Goal: Task Accomplishment & Management: Complete application form

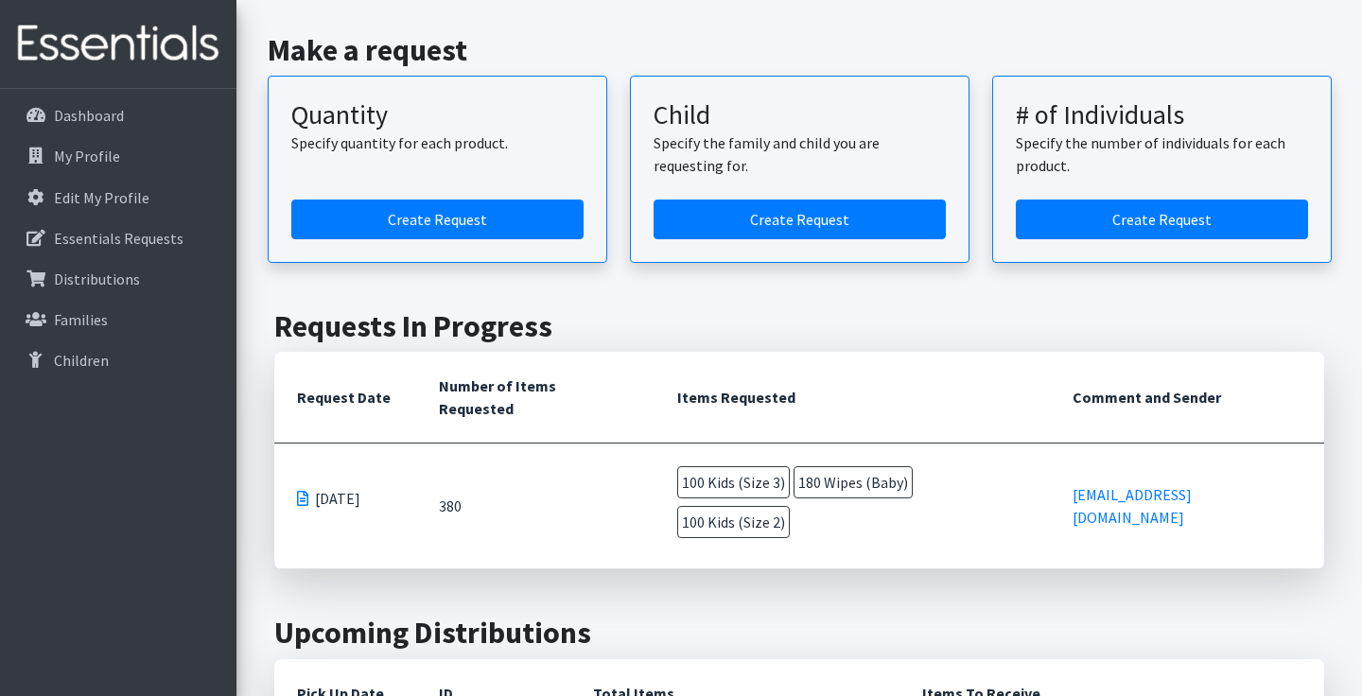
scroll to position [237, 0]
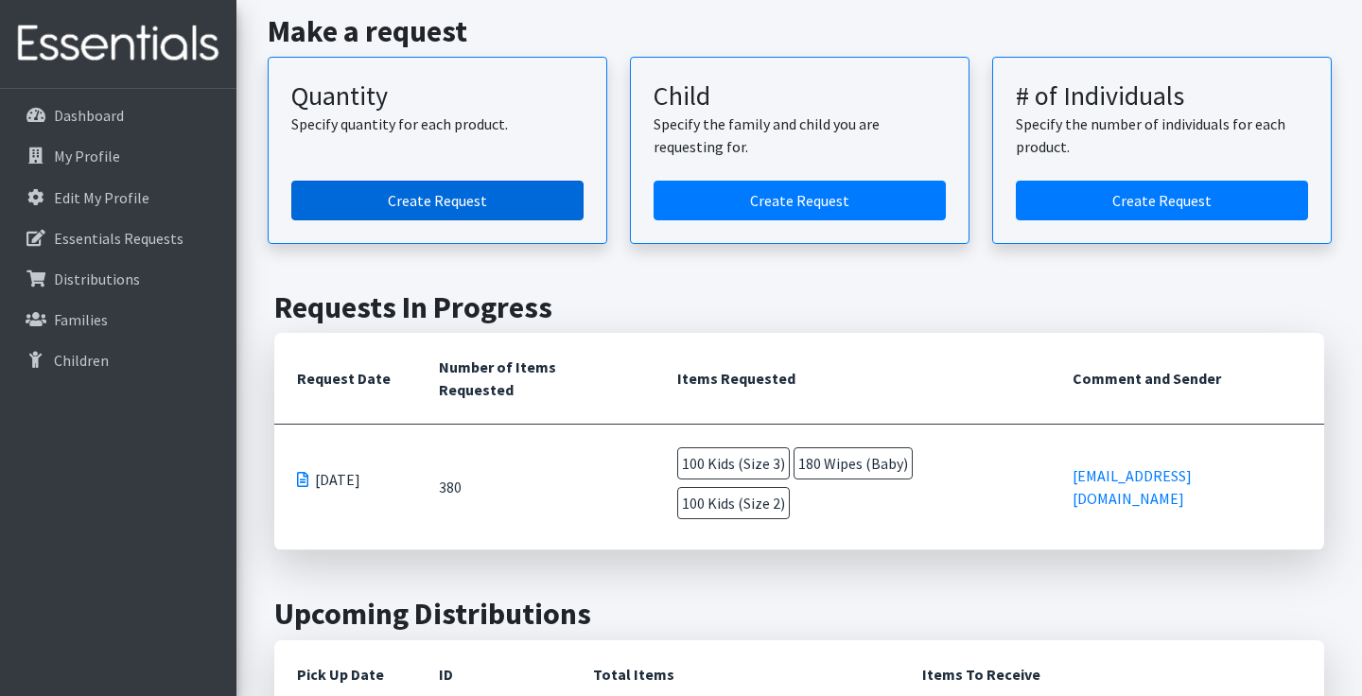
click at [443, 201] on link "Create Request" at bounding box center [437, 201] width 292 height 40
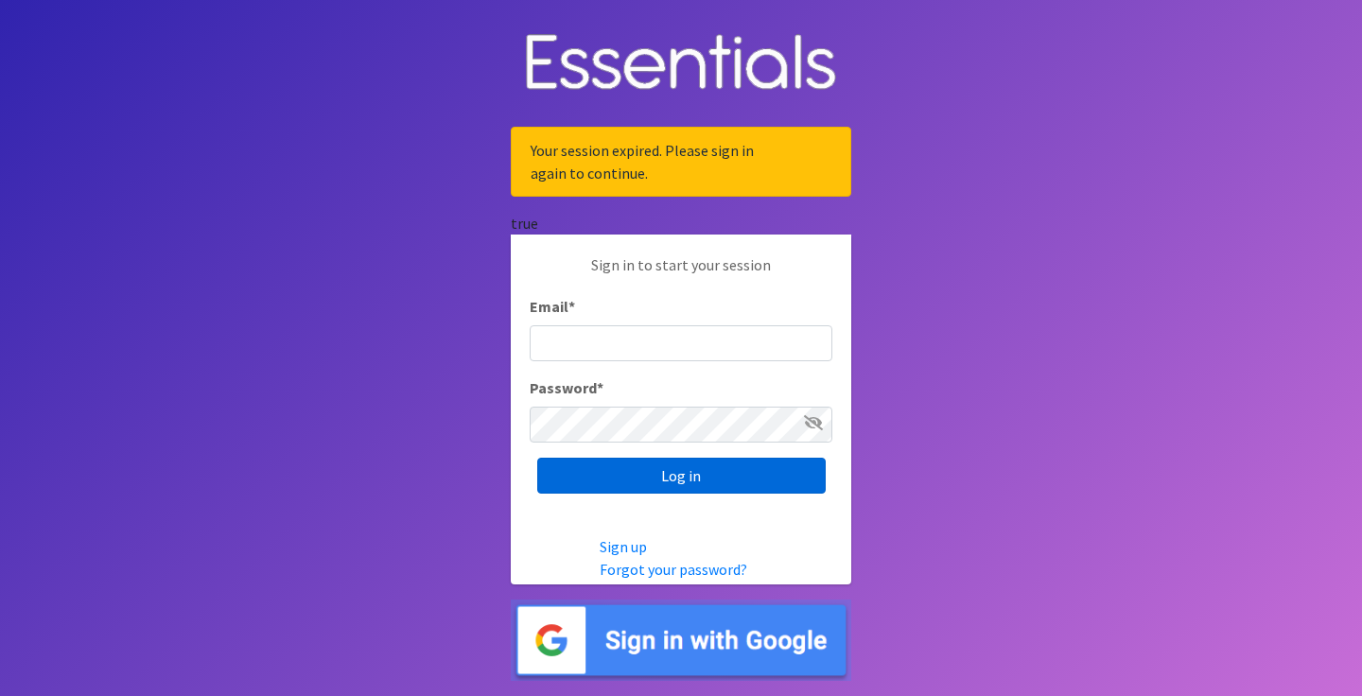
type input "[EMAIL_ADDRESS][DOMAIN_NAME]"
click at [671, 486] on input "Log in" at bounding box center [681, 476] width 288 height 36
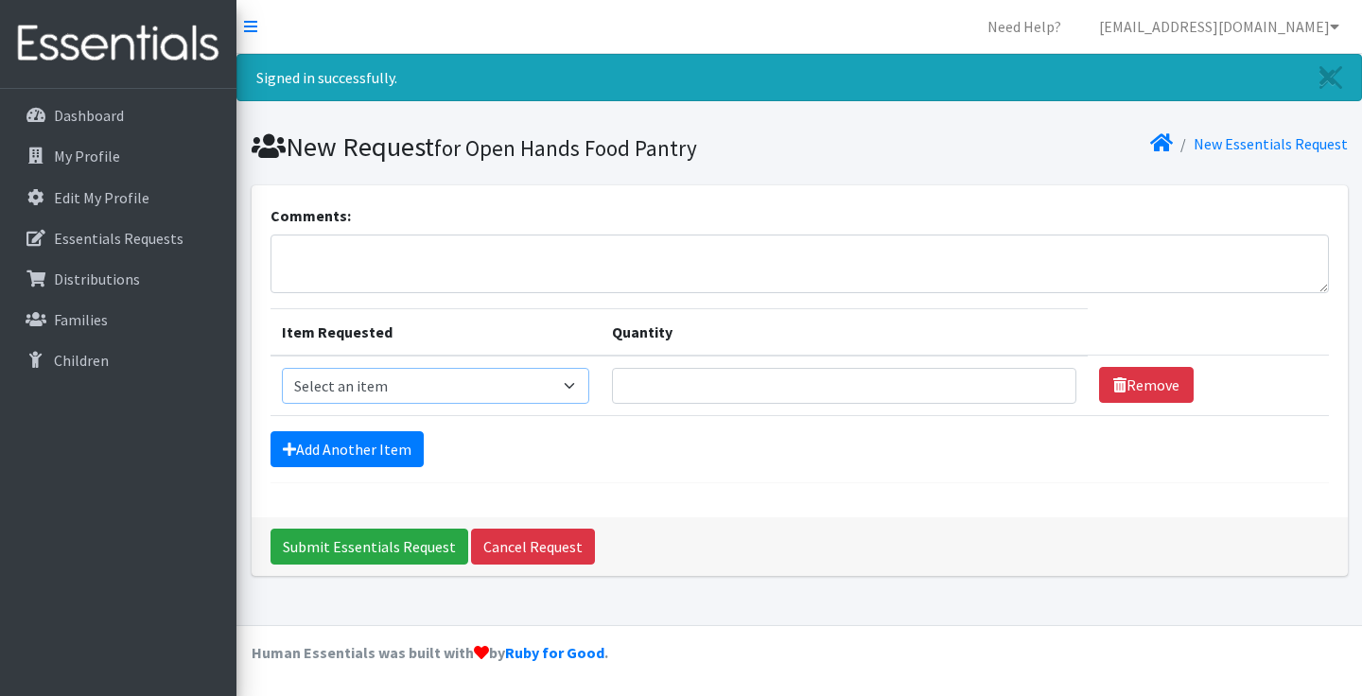
click at [589, 391] on select "Select an item Kids (Newborn) Kids (Size 1) Kids (Size 2) Kids (Size 3) Kids (S…" at bounding box center [435, 386] width 307 height 36
select select "3484"
click at [1029, 382] on input "1" at bounding box center [844, 386] width 464 height 36
click at [1029, 382] on input "2" at bounding box center [844, 386] width 464 height 36
click at [1029, 382] on input "3" at bounding box center [844, 386] width 464 height 36
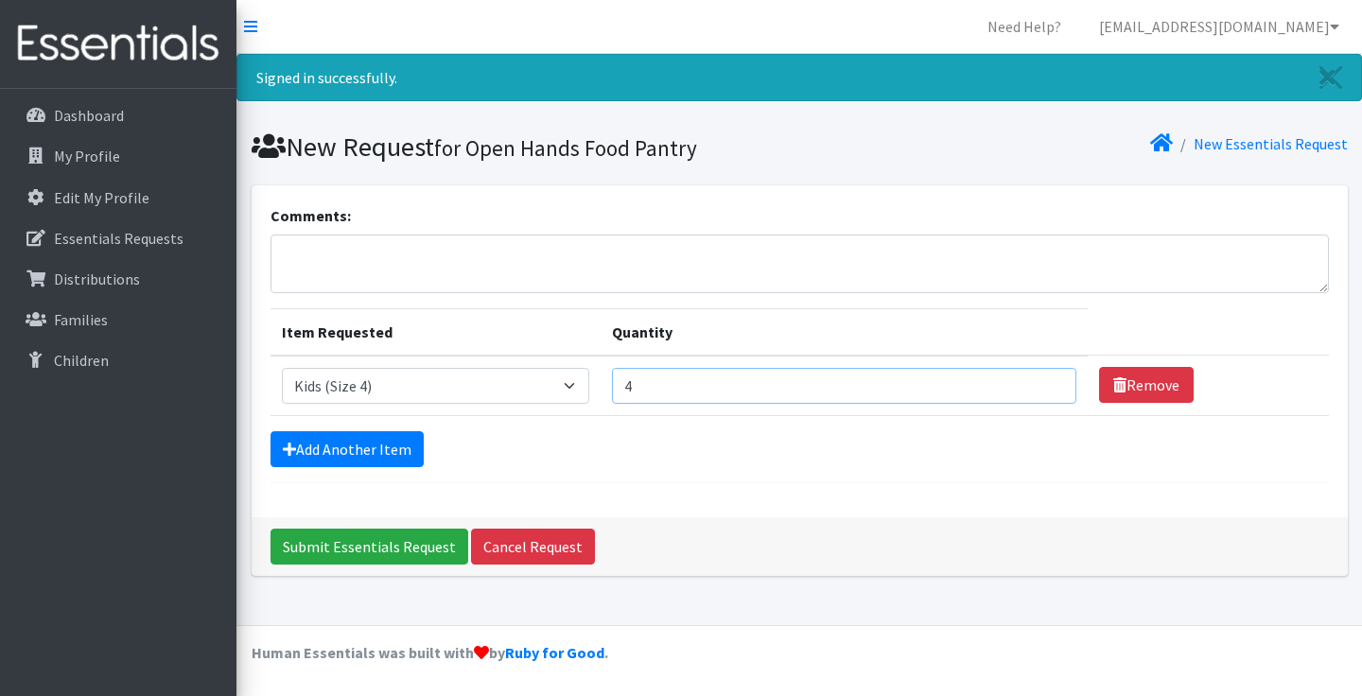
click at [1029, 382] on input "4" at bounding box center [844, 386] width 464 height 36
click at [1029, 382] on input "5" at bounding box center [844, 386] width 464 height 36
click at [1029, 382] on input "6" at bounding box center [844, 386] width 464 height 36
click at [1029, 382] on input "7" at bounding box center [844, 386] width 464 height 36
click at [1029, 382] on input "8" at bounding box center [844, 386] width 464 height 36
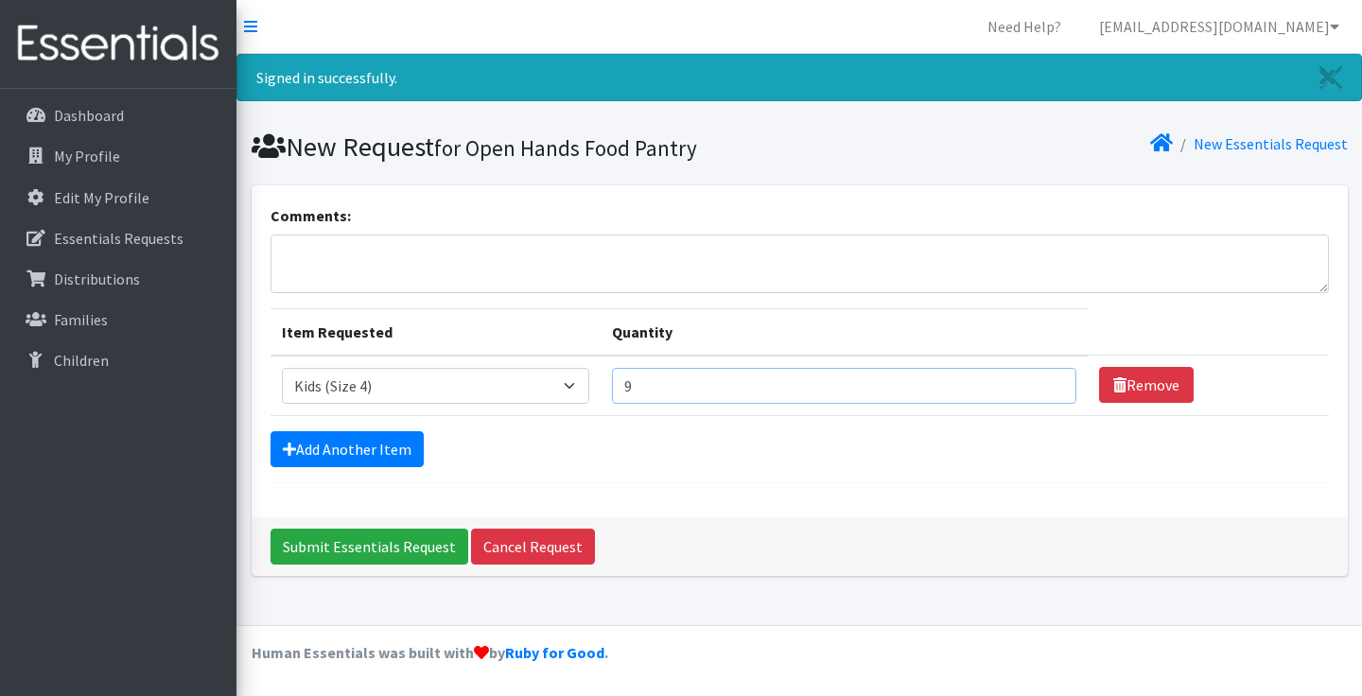
click at [1029, 382] on input "9" at bounding box center [844, 386] width 464 height 36
click at [1029, 382] on input "10" at bounding box center [844, 386] width 464 height 36
click at [1029, 382] on input "11" at bounding box center [844, 386] width 464 height 36
click at [1029, 382] on input "12" at bounding box center [844, 386] width 464 height 36
click at [1029, 382] on input "13" at bounding box center [844, 386] width 464 height 36
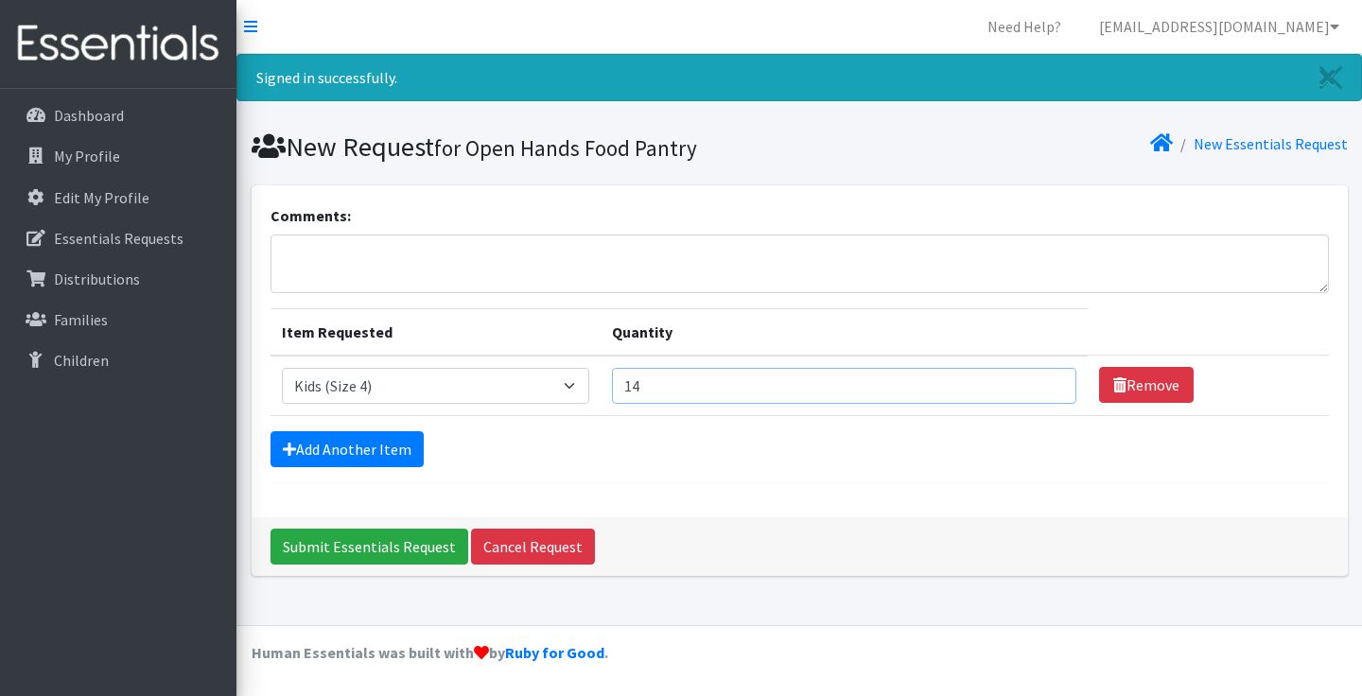
click at [1029, 382] on input "14" at bounding box center [844, 386] width 464 height 36
click at [1029, 382] on input "15" at bounding box center [844, 386] width 464 height 36
click at [1029, 382] on input "16" at bounding box center [844, 386] width 464 height 36
click at [1029, 382] on input "17" at bounding box center [844, 386] width 464 height 36
click at [1029, 382] on input "18" at bounding box center [844, 386] width 464 height 36
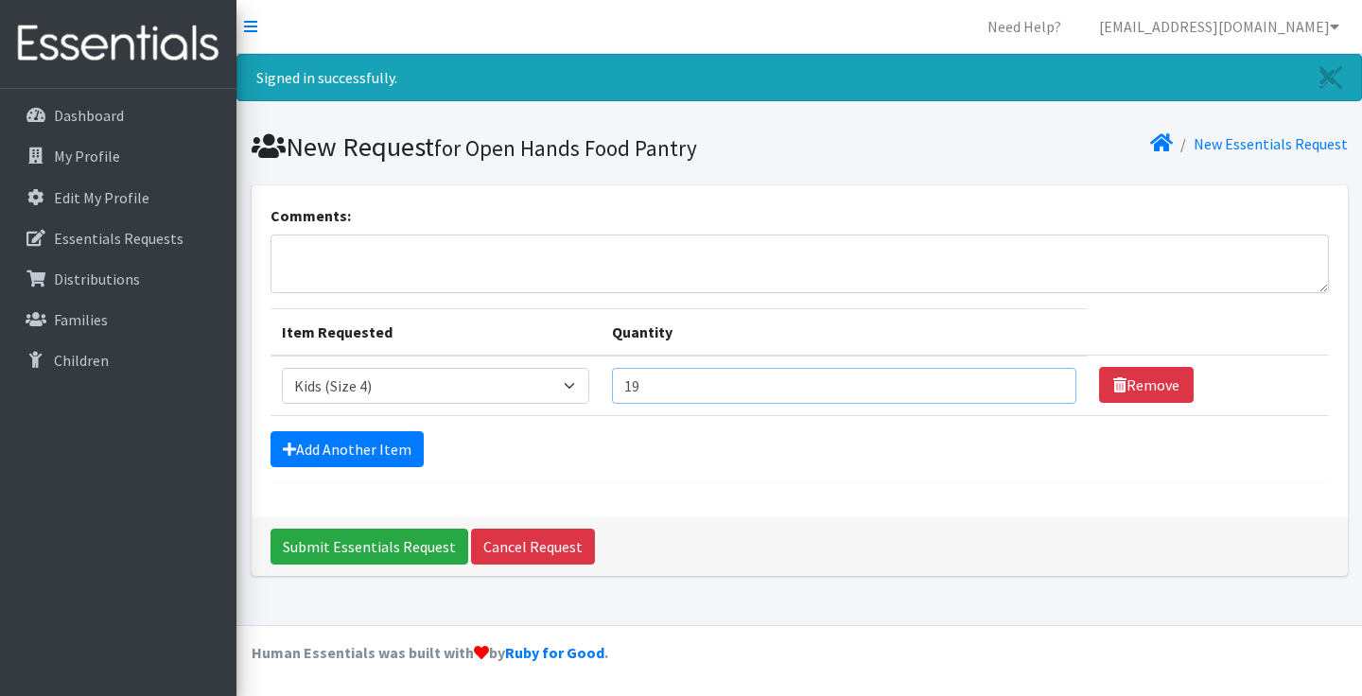
click at [1029, 382] on input "19" at bounding box center [844, 386] width 464 height 36
click at [1029, 382] on input "20" at bounding box center [844, 386] width 464 height 36
click at [1029, 382] on input "21" at bounding box center [844, 386] width 464 height 36
click at [1029, 382] on input "22" at bounding box center [844, 386] width 464 height 36
click at [1029, 382] on input "23" at bounding box center [844, 386] width 464 height 36
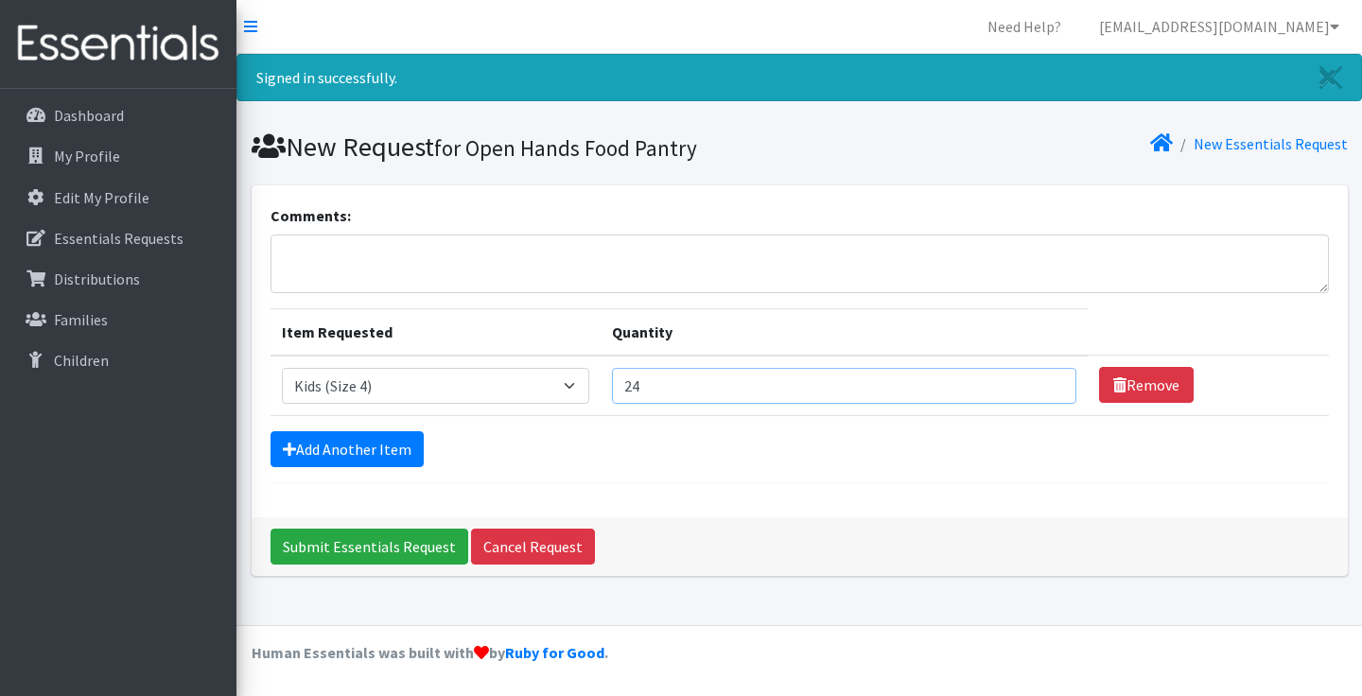
click at [1029, 382] on input "24" at bounding box center [844, 386] width 464 height 36
type input "25"
click at [1029, 382] on input "25" at bounding box center [844, 386] width 464 height 36
click at [373, 460] on link "Add Another Item" at bounding box center [346, 449] width 153 height 36
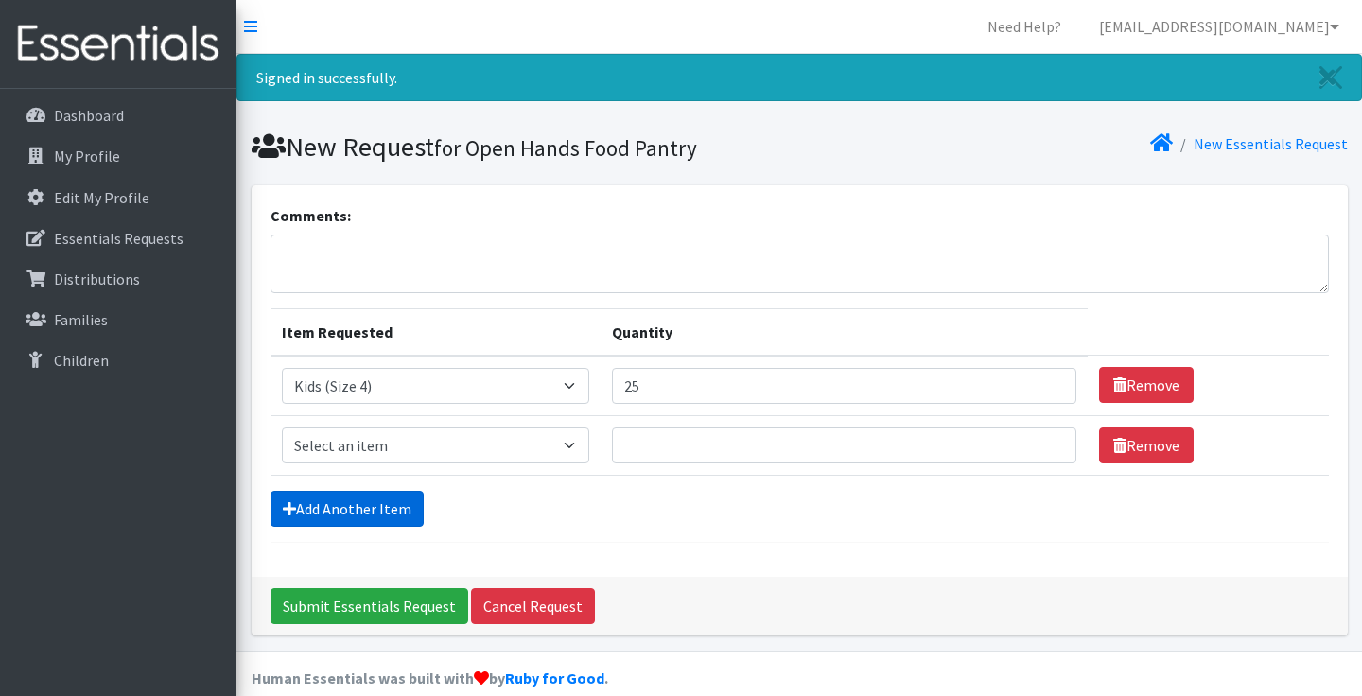
scroll to position [25, 0]
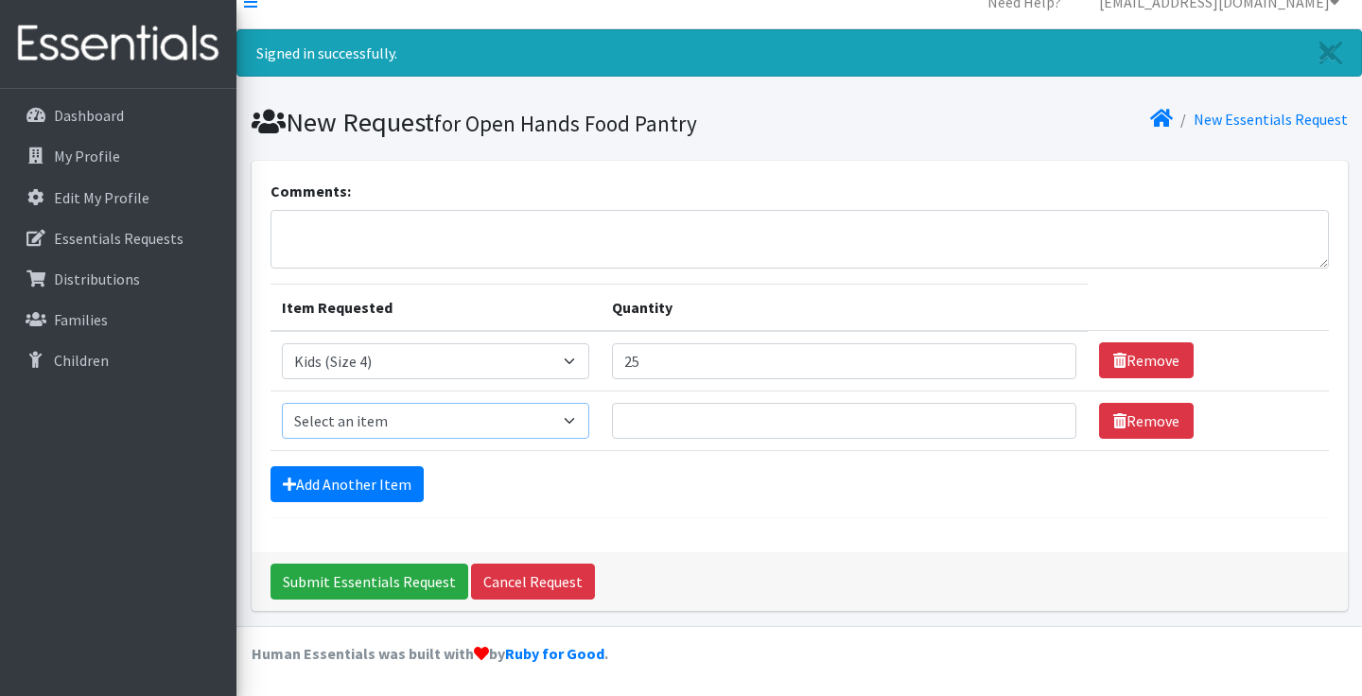
click at [589, 423] on select "Select an item Kids (Newborn) Kids (Size 1) Kids (Size 2) Kids (Size 3) Kids (S…" at bounding box center [435, 421] width 307 height 36
select select "3476"
click at [1034, 417] on input "1" at bounding box center [844, 421] width 464 height 36
click at [1034, 417] on input "2" at bounding box center [844, 421] width 464 height 36
click at [1034, 417] on input "3" at bounding box center [844, 421] width 464 height 36
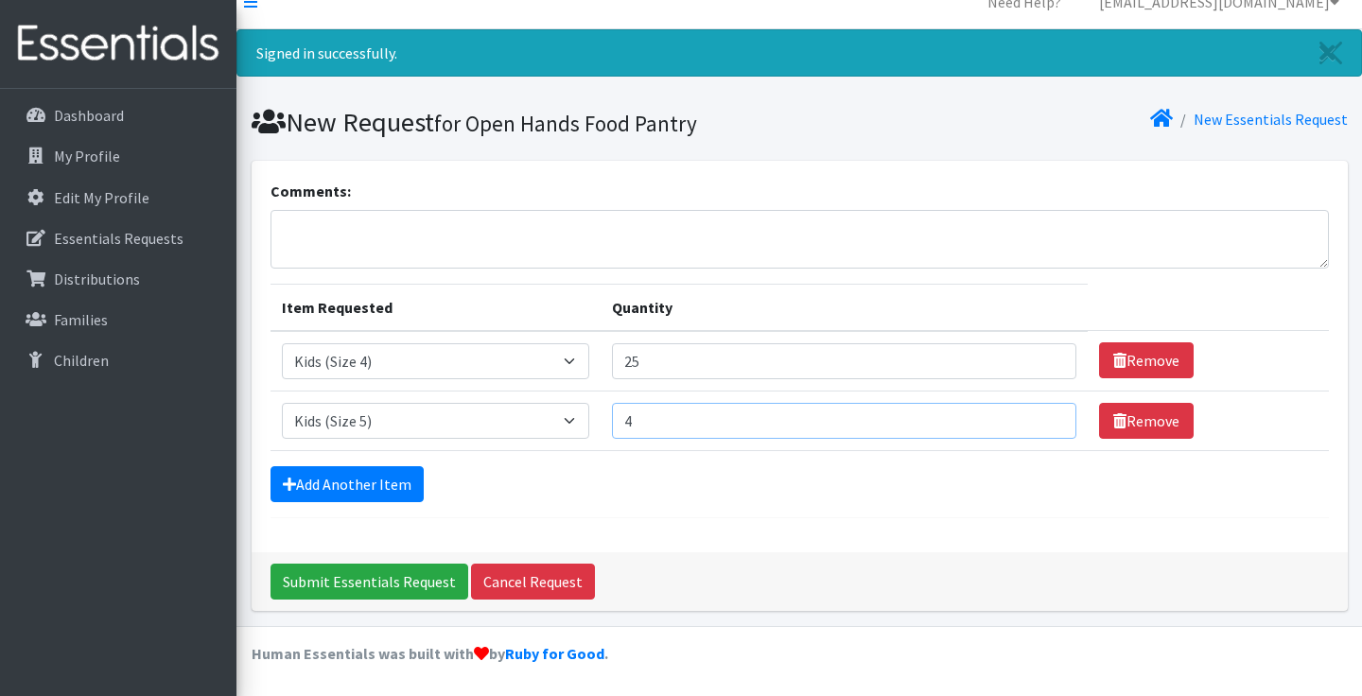
click at [1034, 417] on input "4" at bounding box center [844, 421] width 464 height 36
click at [1034, 417] on input "5" at bounding box center [844, 421] width 464 height 36
click at [1034, 417] on input "6" at bounding box center [844, 421] width 464 height 36
click at [1034, 417] on input "7" at bounding box center [844, 421] width 464 height 36
click at [1034, 417] on input "8" at bounding box center [844, 421] width 464 height 36
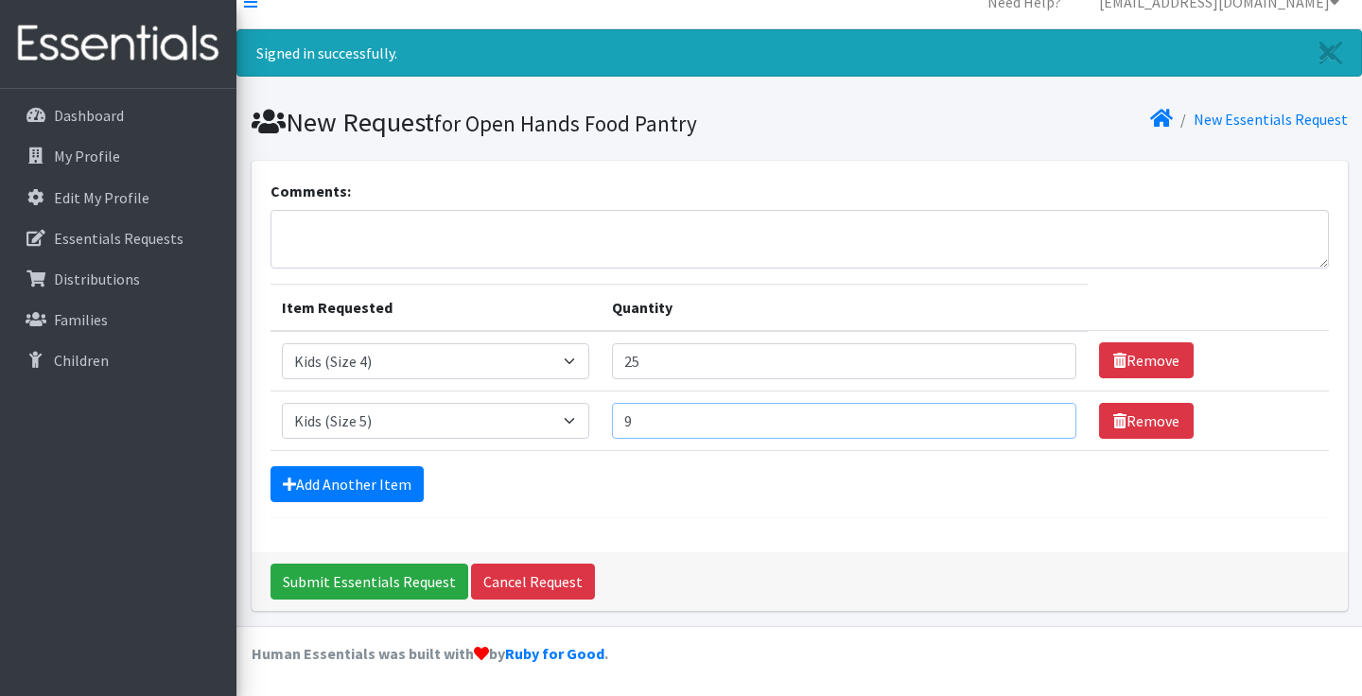
click at [1034, 417] on input "9" at bounding box center [844, 421] width 464 height 36
click at [1034, 417] on input "15" at bounding box center [844, 421] width 464 height 36
click at [1034, 417] on input "16" at bounding box center [844, 421] width 464 height 36
click at [1034, 417] on input "17" at bounding box center [844, 421] width 464 height 36
click at [1034, 417] on input "18" at bounding box center [844, 421] width 464 height 36
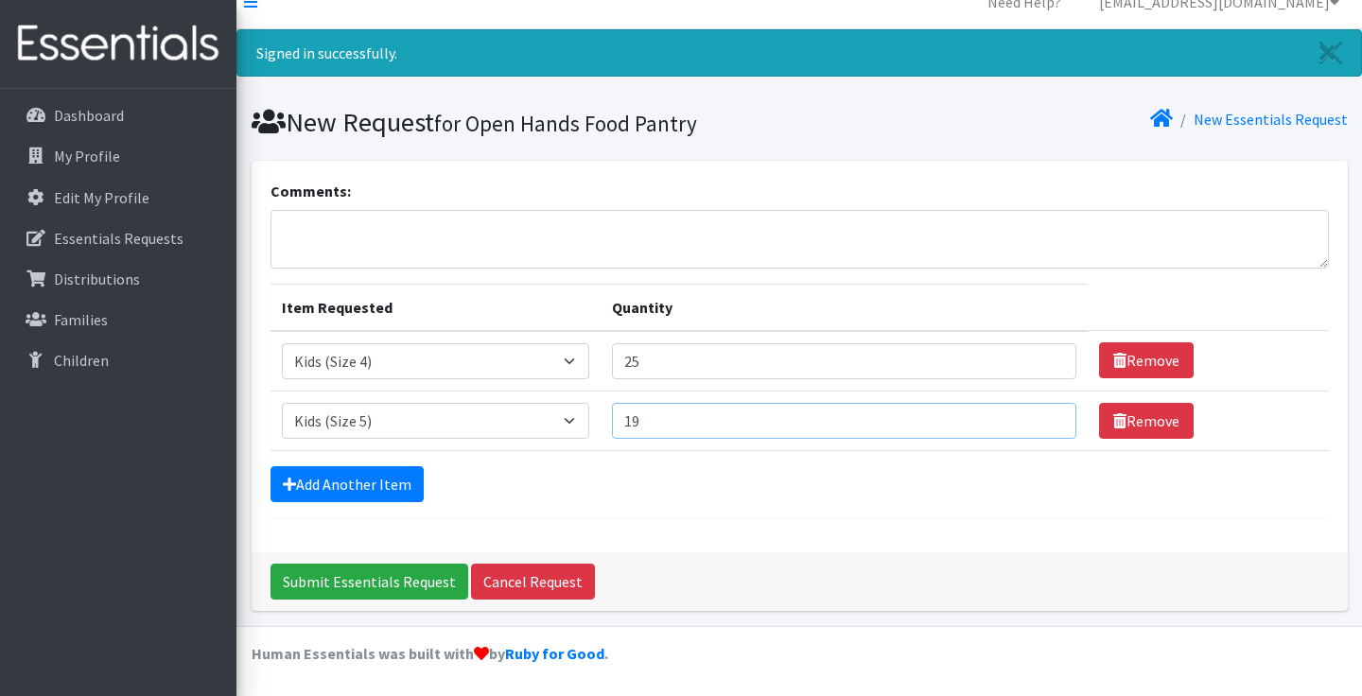
click at [1034, 417] on input "19" at bounding box center [844, 421] width 464 height 36
click at [1034, 417] on input "20" at bounding box center [844, 421] width 464 height 36
click at [1034, 417] on input "21" at bounding box center [844, 421] width 464 height 36
click at [1034, 417] on input "22" at bounding box center [844, 421] width 464 height 36
click at [1034, 417] on input "23" at bounding box center [844, 421] width 464 height 36
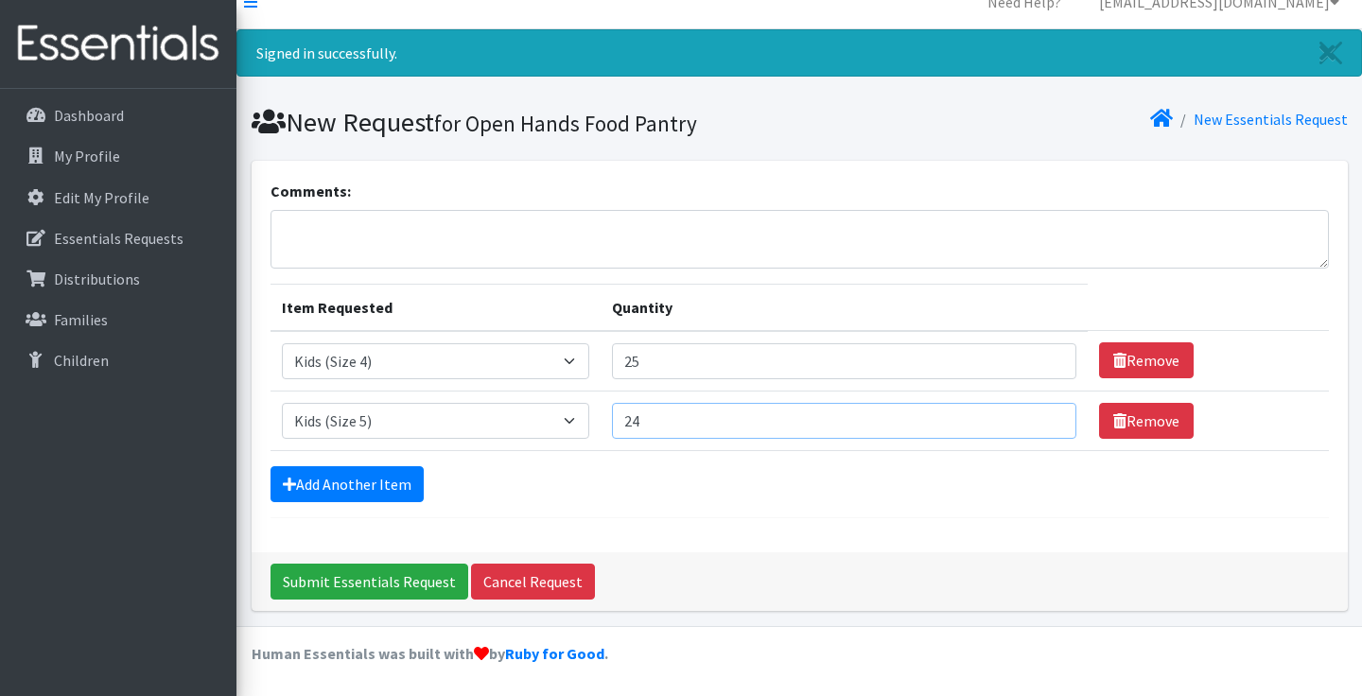
click at [1034, 417] on input "24" at bounding box center [844, 421] width 464 height 36
click at [1034, 417] on input "25" at bounding box center [844, 421] width 464 height 36
click at [1034, 417] on input "26" at bounding box center [844, 421] width 464 height 36
click at [1034, 417] on input "27" at bounding box center [844, 421] width 464 height 36
click at [1034, 417] on input "28" at bounding box center [844, 421] width 464 height 36
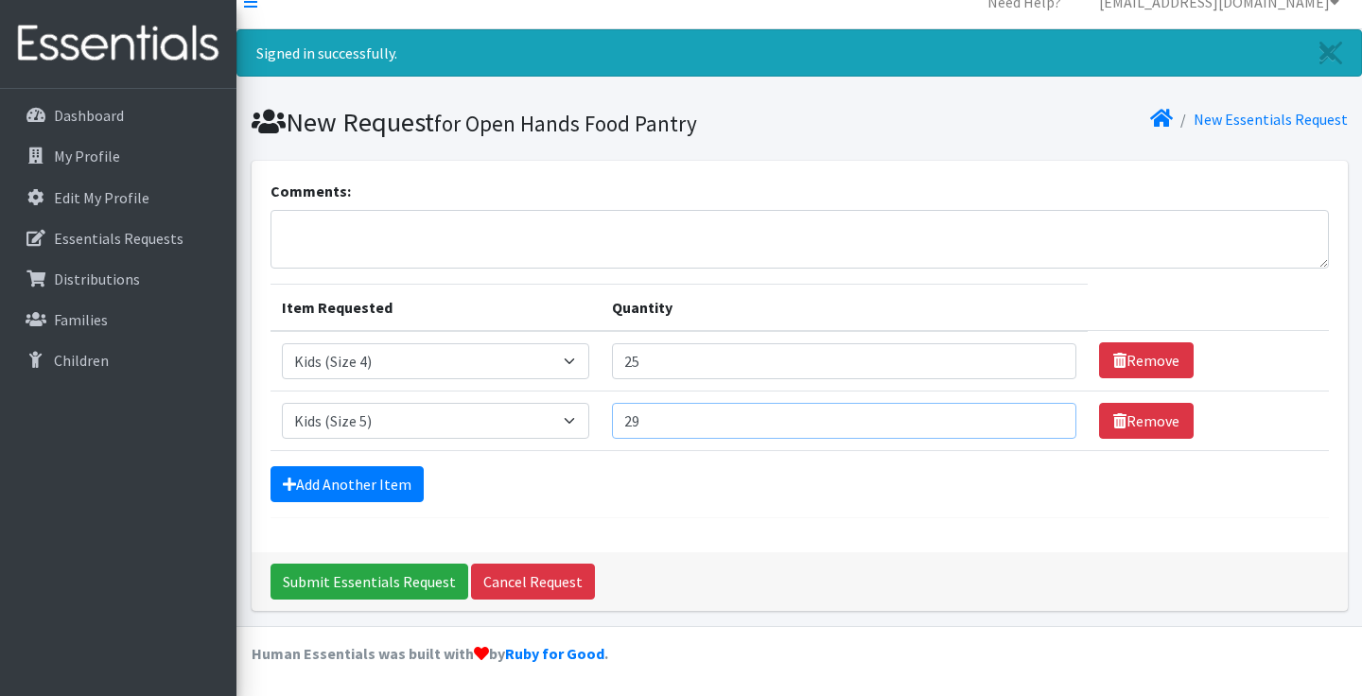
click at [1034, 417] on input "29" at bounding box center [844, 421] width 464 height 36
click at [1034, 417] on input "30" at bounding box center [844, 421] width 464 height 36
click at [1034, 417] on input "31" at bounding box center [844, 421] width 464 height 36
click at [1034, 417] on input "32" at bounding box center [844, 421] width 464 height 36
click at [1034, 417] on input "33" at bounding box center [844, 421] width 464 height 36
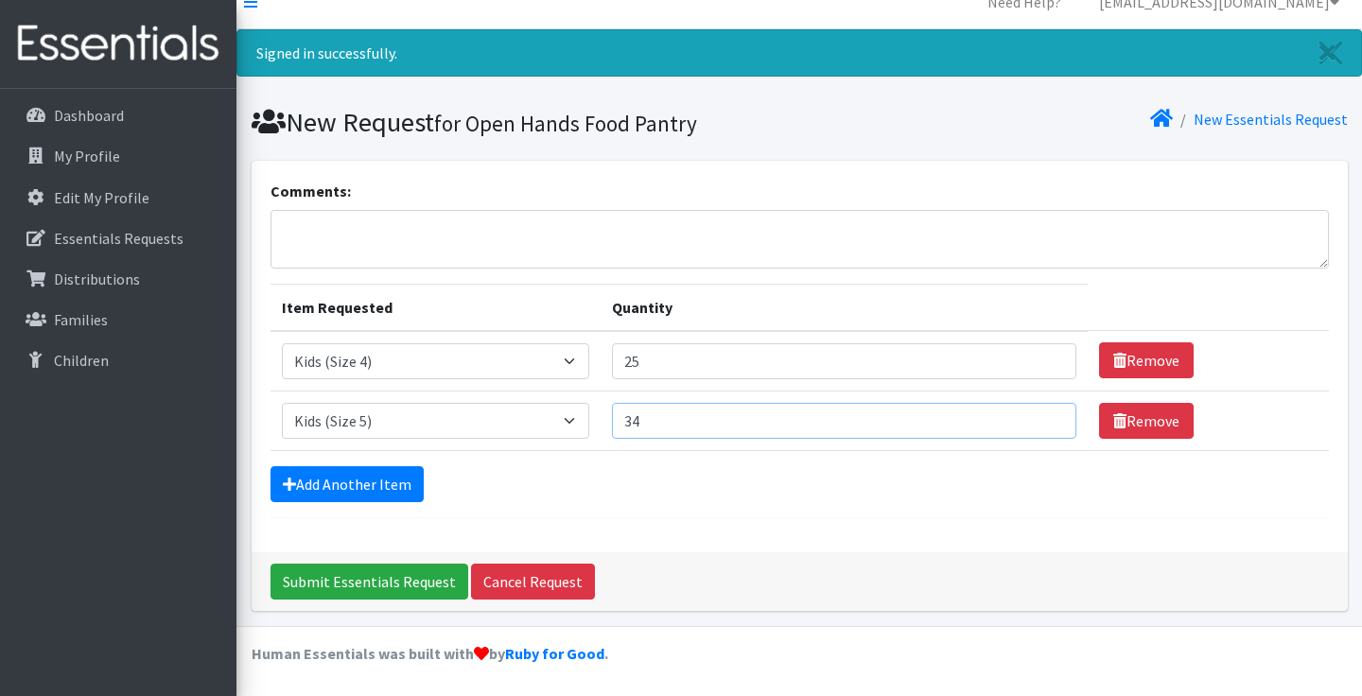
click at [1034, 417] on input "34" at bounding box center [844, 421] width 464 height 36
click at [1034, 417] on input "35" at bounding box center [844, 421] width 464 height 36
click at [1034, 417] on input "36" at bounding box center [844, 421] width 464 height 36
click at [1034, 417] on input "37" at bounding box center [844, 421] width 464 height 36
click at [1034, 417] on input "38" at bounding box center [844, 421] width 464 height 36
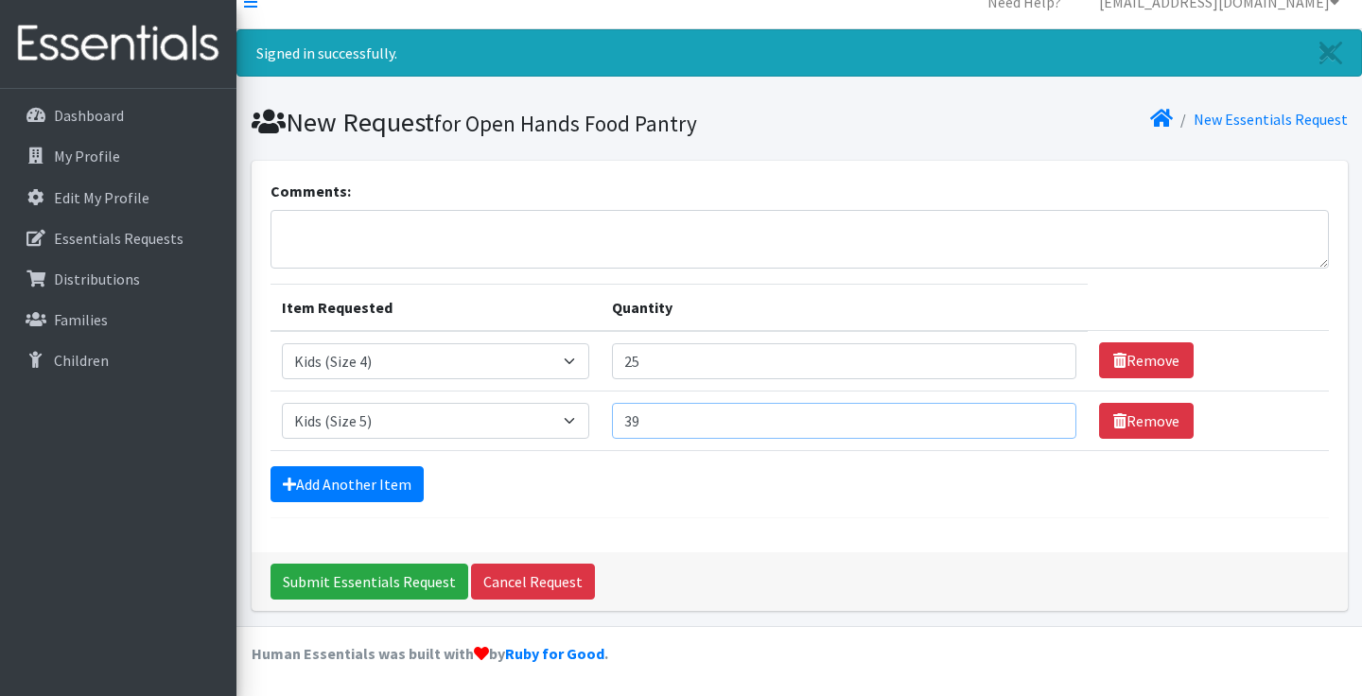
click at [1034, 417] on input "39" at bounding box center [844, 421] width 464 height 36
click at [1034, 417] on input "40" at bounding box center [844, 421] width 464 height 36
click at [1034, 417] on input "41" at bounding box center [844, 421] width 464 height 36
click at [1034, 417] on input "42" at bounding box center [844, 421] width 464 height 36
click at [1034, 417] on input "43" at bounding box center [844, 421] width 464 height 36
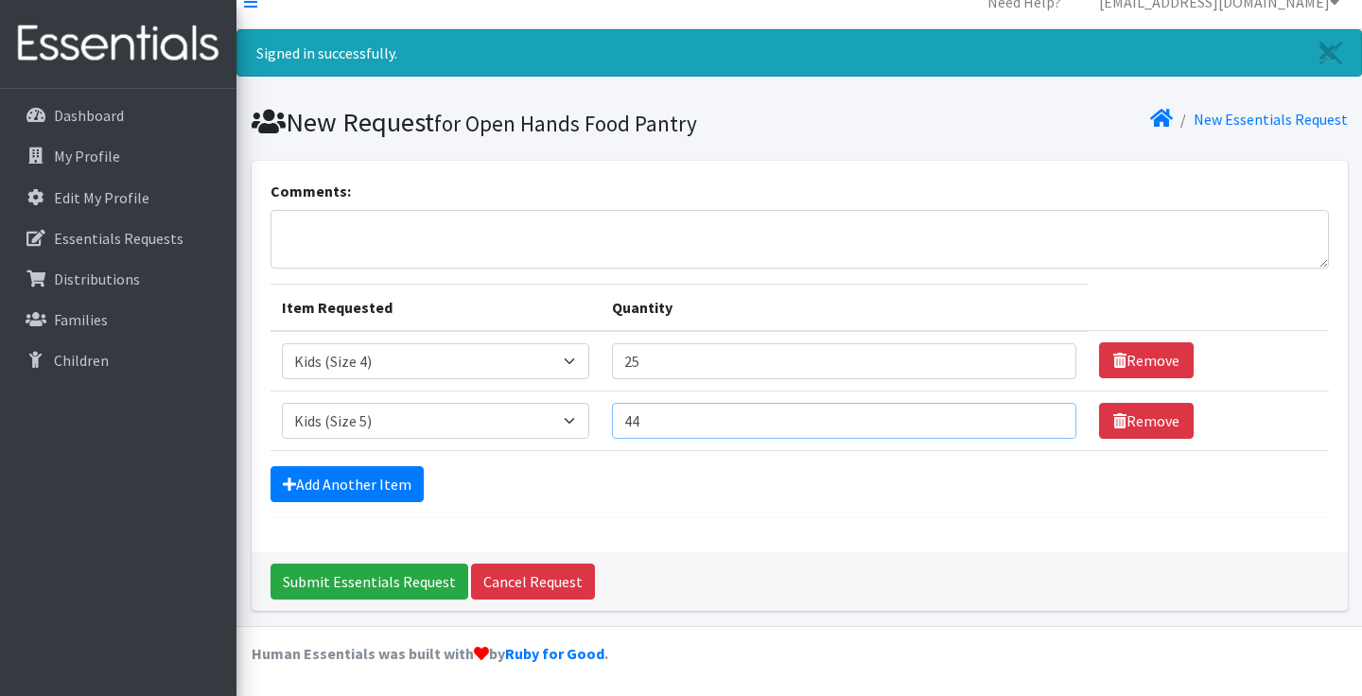
click at [1034, 417] on input "44" at bounding box center [844, 421] width 464 height 36
click at [1034, 417] on input "45" at bounding box center [844, 421] width 464 height 36
click at [1034, 417] on input "46" at bounding box center [844, 421] width 464 height 36
click at [1034, 417] on input "47" at bounding box center [844, 421] width 464 height 36
click at [1034, 417] on input "48" at bounding box center [844, 421] width 464 height 36
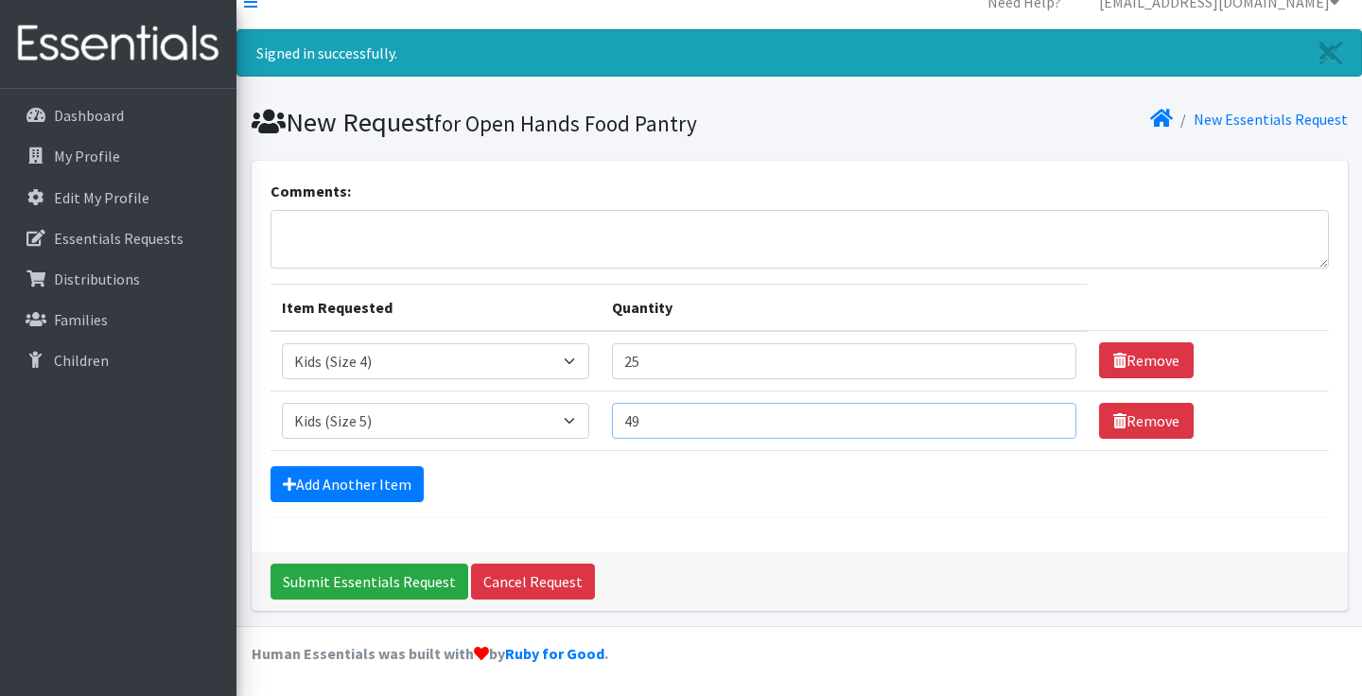
click at [1034, 417] on input "49" at bounding box center [844, 421] width 464 height 36
type input "50"
click at [1034, 417] on input "50" at bounding box center [844, 421] width 464 height 36
click at [364, 495] on link "Add Another Item" at bounding box center [346, 484] width 153 height 36
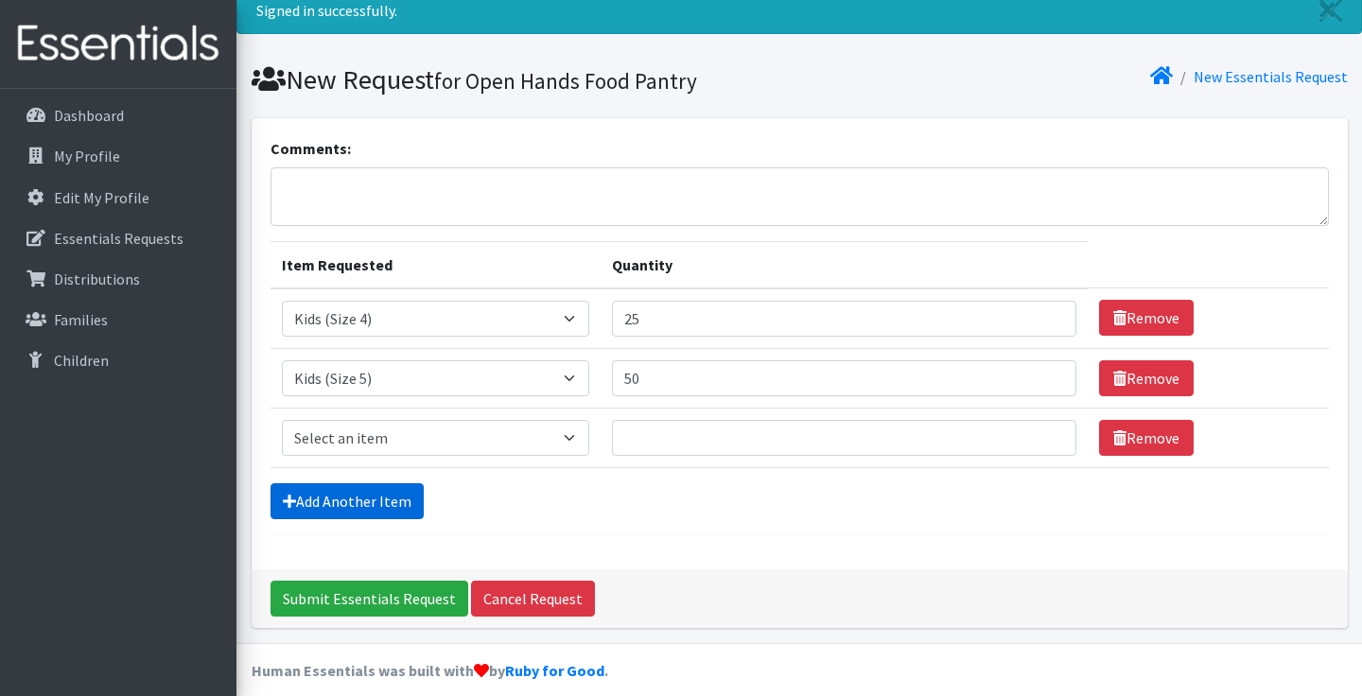
scroll to position [84, 0]
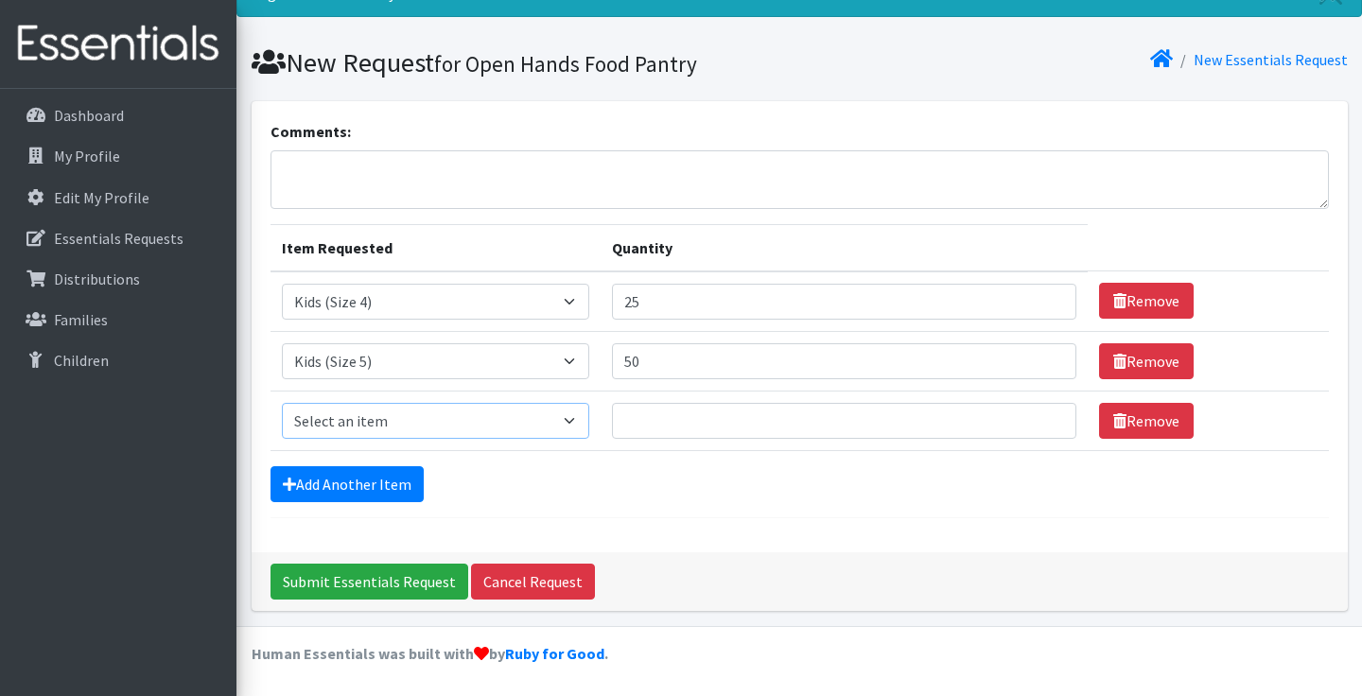
click at [589, 424] on select "Select an item Kids (Newborn) Kids (Size 1) Kids (Size 2) Kids (Size 3) Kids (S…" at bounding box center [435, 421] width 307 height 36
select select "3486"
click at [1032, 417] on input "1" at bounding box center [844, 421] width 464 height 36
click at [1032, 417] on input "2" at bounding box center [844, 421] width 464 height 36
click at [1032, 417] on input "3" at bounding box center [844, 421] width 464 height 36
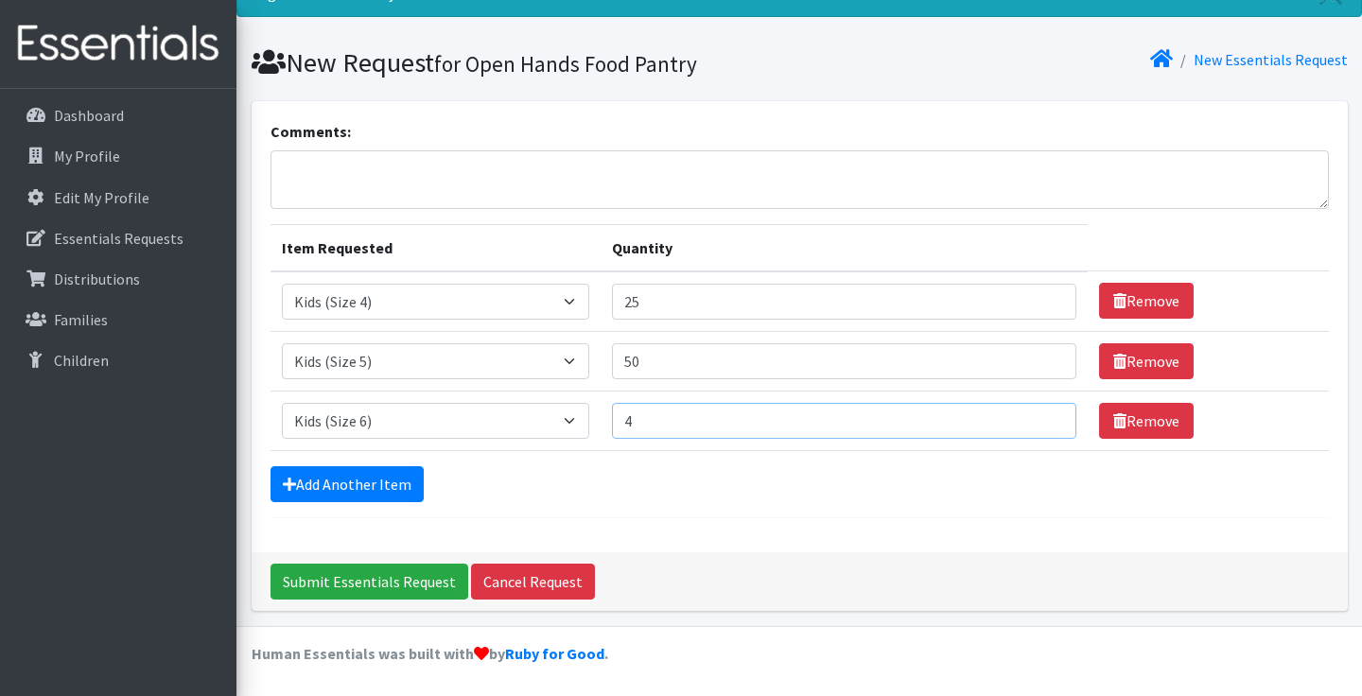
click at [1032, 417] on input "4" at bounding box center [844, 421] width 464 height 36
click at [1032, 417] on input "5" at bounding box center [844, 421] width 464 height 36
click at [1032, 417] on input "6" at bounding box center [844, 421] width 464 height 36
click at [1032, 417] on input "7" at bounding box center [844, 421] width 464 height 36
click at [1032, 417] on input "8" at bounding box center [844, 421] width 464 height 36
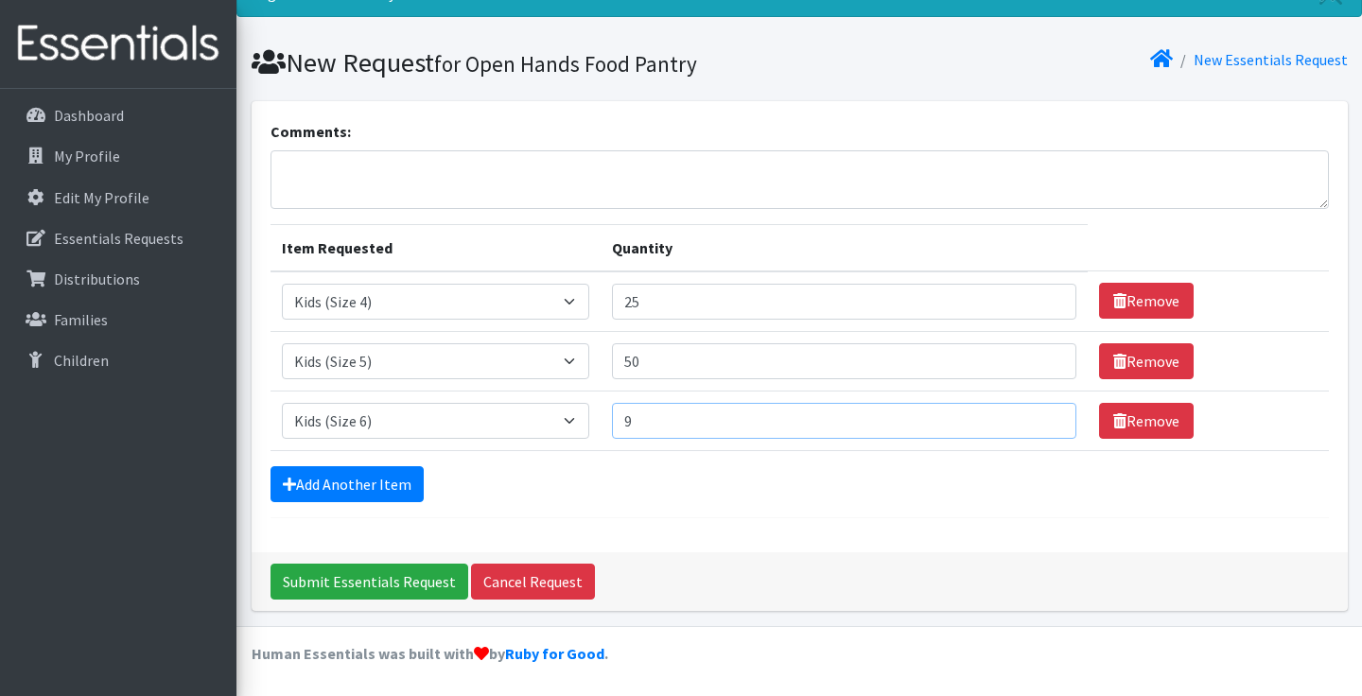
click at [1032, 417] on input "9" at bounding box center [844, 421] width 464 height 36
click at [1032, 417] on input "10" at bounding box center [844, 421] width 464 height 36
click at [1032, 417] on input "11" at bounding box center [844, 421] width 464 height 36
click at [1032, 417] on input "12" at bounding box center [844, 421] width 464 height 36
click at [1032, 417] on input "13" at bounding box center [844, 421] width 464 height 36
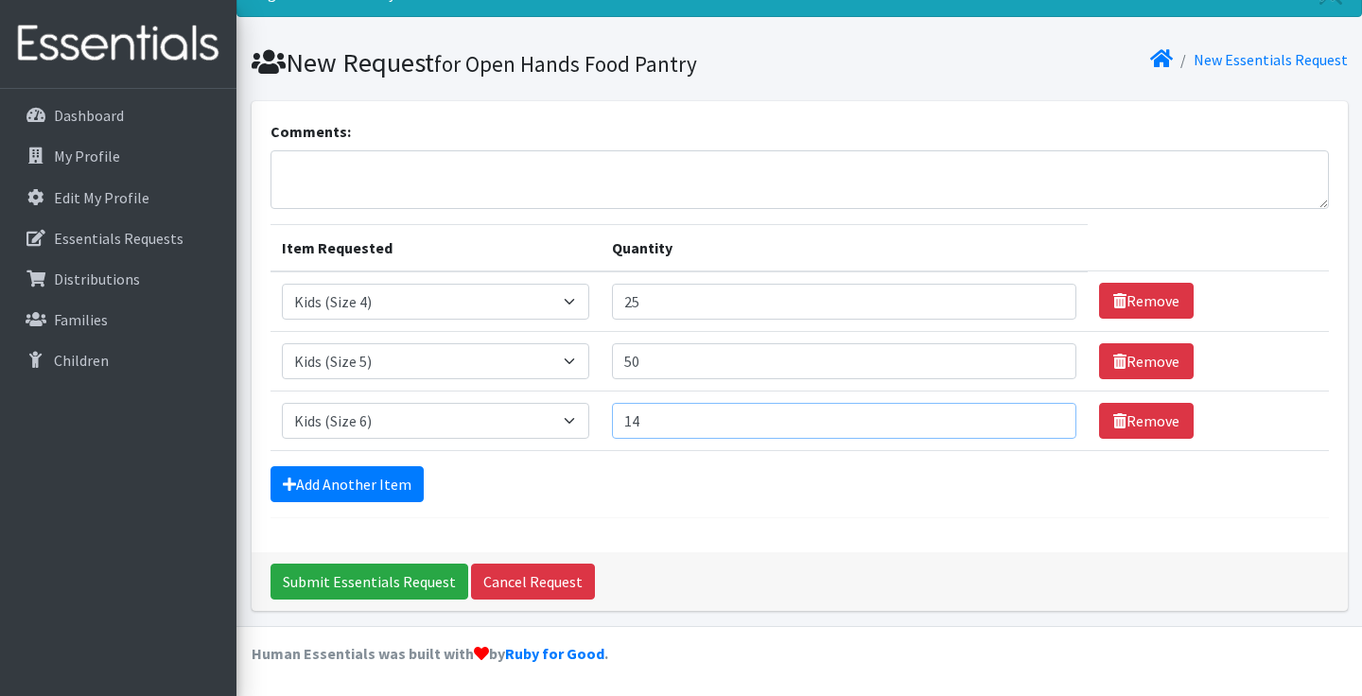
click at [1032, 417] on input "14" at bounding box center [844, 421] width 464 height 36
click at [1032, 417] on input "15" at bounding box center [844, 421] width 464 height 36
click at [1032, 417] on input "16" at bounding box center [844, 421] width 464 height 36
click at [1032, 417] on input "17" at bounding box center [844, 421] width 464 height 36
click at [1032, 417] on input "18" at bounding box center [844, 421] width 464 height 36
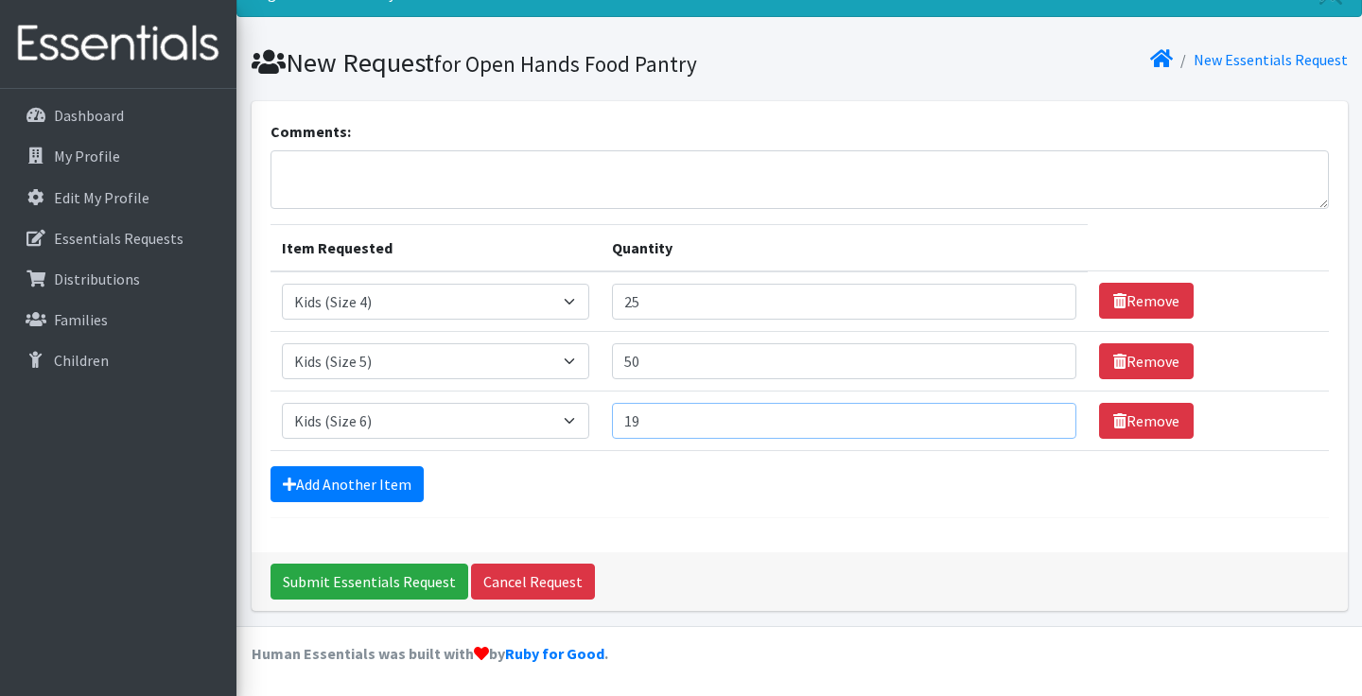
click at [1032, 417] on input "19" at bounding box center [844, 421] width 464 height 36
click at [1032, 417] on input "20" at bounding box center [844, 421] width 464 height 36
click at [1032, 417] on input "21" at bounding box center [844, 421] width 464 height 36
click at [1032, 417] on input "22" at bounding box center [844, 421] width 464 height 36
click at [1032, 417] on input "23" at bounding box center [844, 421] width 464 height 36
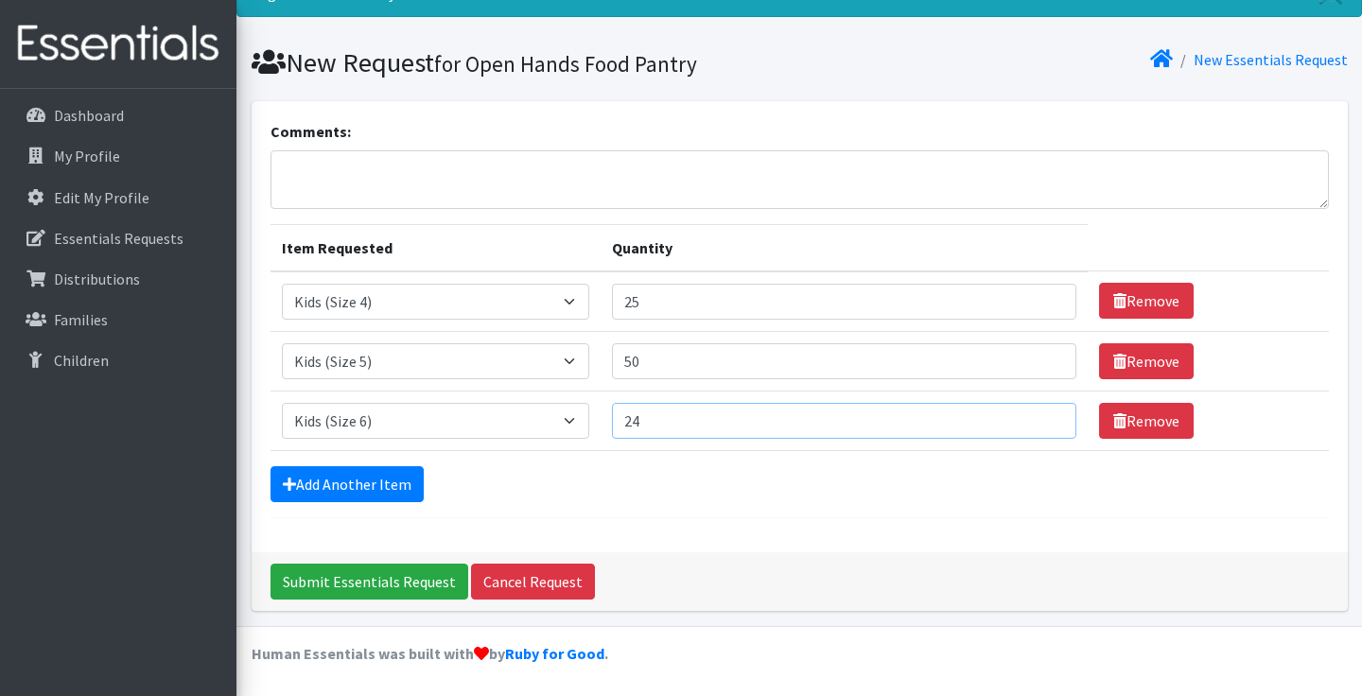
click at [1032, 417] on input "24" at bounding box center [844, 421] width 464 height 36
type input "25"
click at [1032, 417] on input "25" at bounding box center [844, 421] width 464 height 36
click at [386, 491] on link "Add Another Item" at bounding box center [346, 484] width 153 height 36
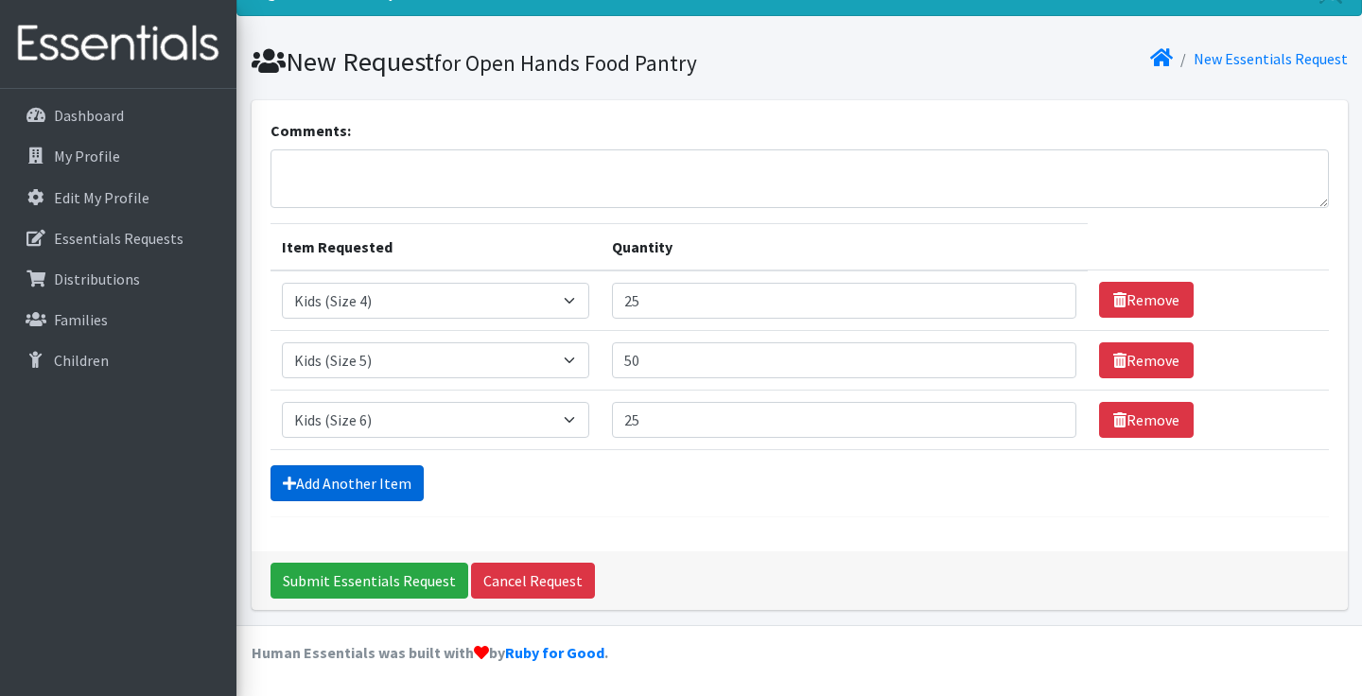
scroll to position [144, 0]
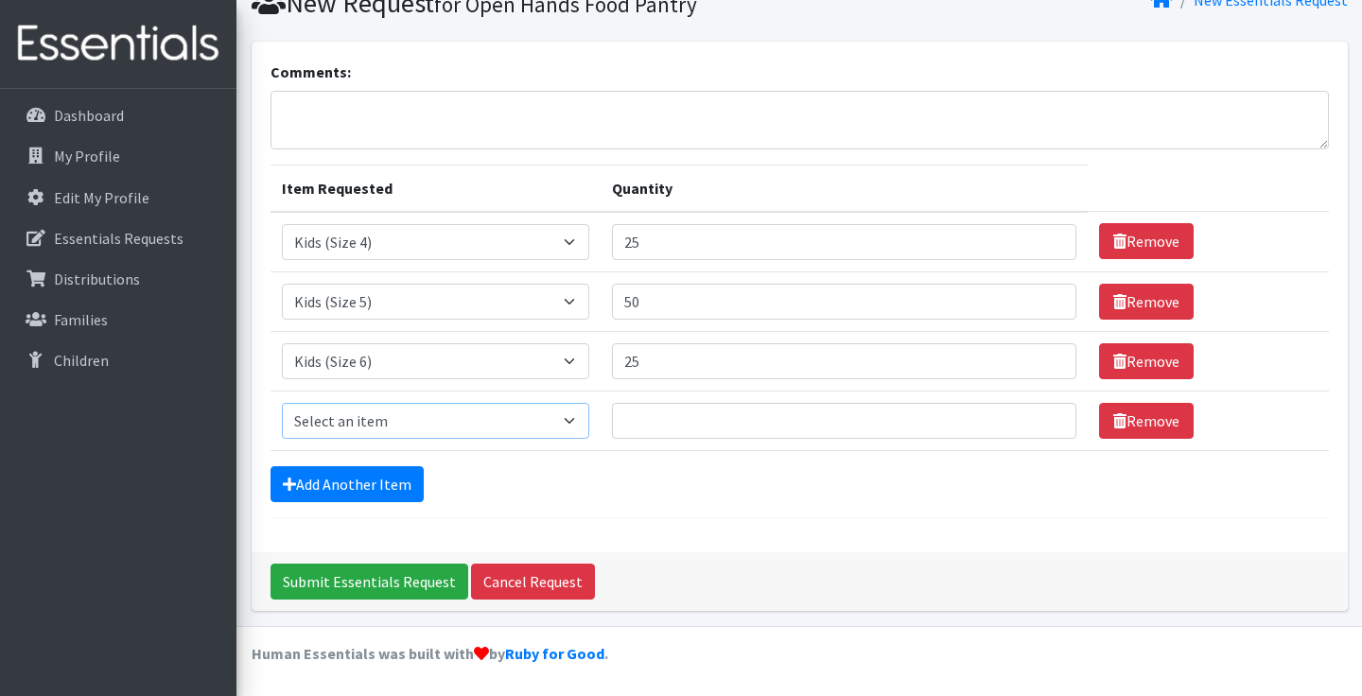
click at [589, 416] on select "Select an item Kids (Newborn) Kids (Size 1) Kids (Size 2) Kids (Size 3) Kids (S…" at bounding box center [435, 421] width 307 height 36
select select "3485"
click at [1029, 416] on input "1" at bounding box center [844, 421] width 464 height 36
click at [1029, 416] on input "2" at bounding box center [844, 421] width 464 height 36
click at [1029, 416] on input "3" at bounding box center [844, 421] width 464 height 36
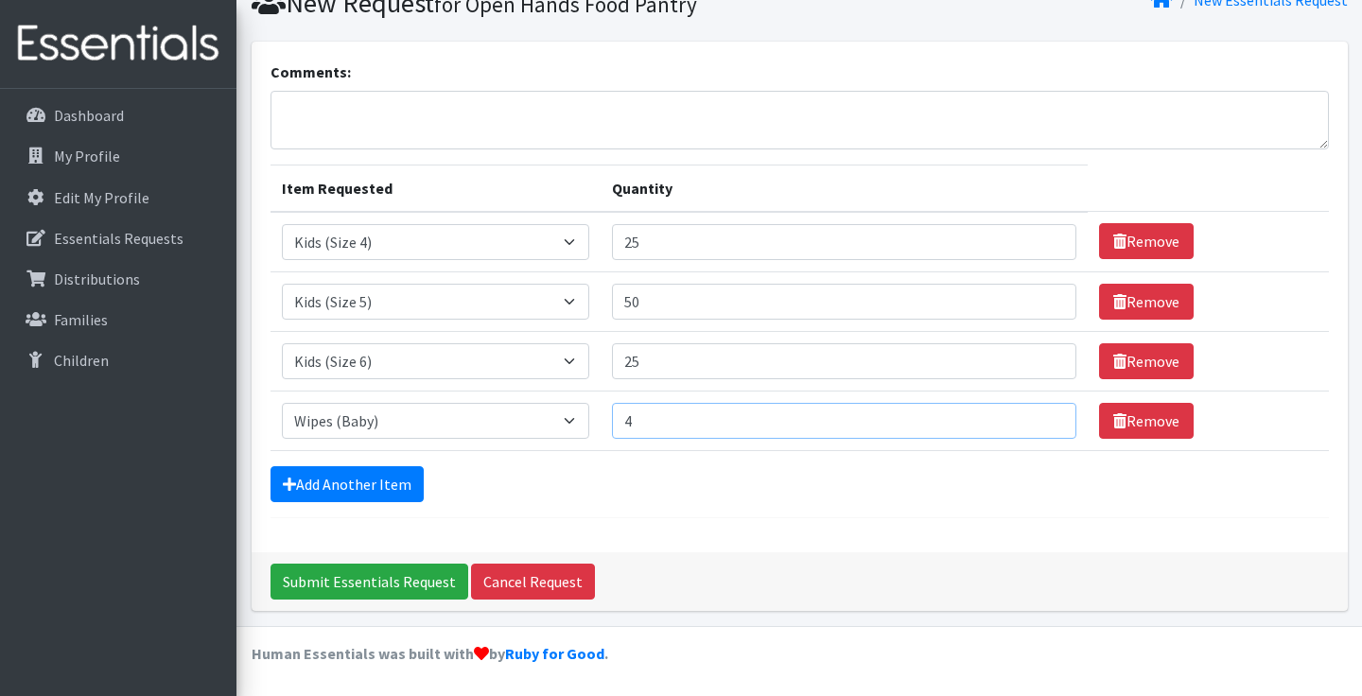
click at [1029, 416] on input "4" at bounding box center [844, 421] width 464 height 36
click at [1029, 416] on input "5" at bounding box center [844, 421] width 464 height 36
click at [1029, 416] on input "6" at bounding box center [844, 421] width 464 height 36
click at [1029, 416] on input "7" at bounding box center [844, 421] width 464 height 36
click at [1029, 416] on input "8" at bounding box center [844, 421] width 464 height 36
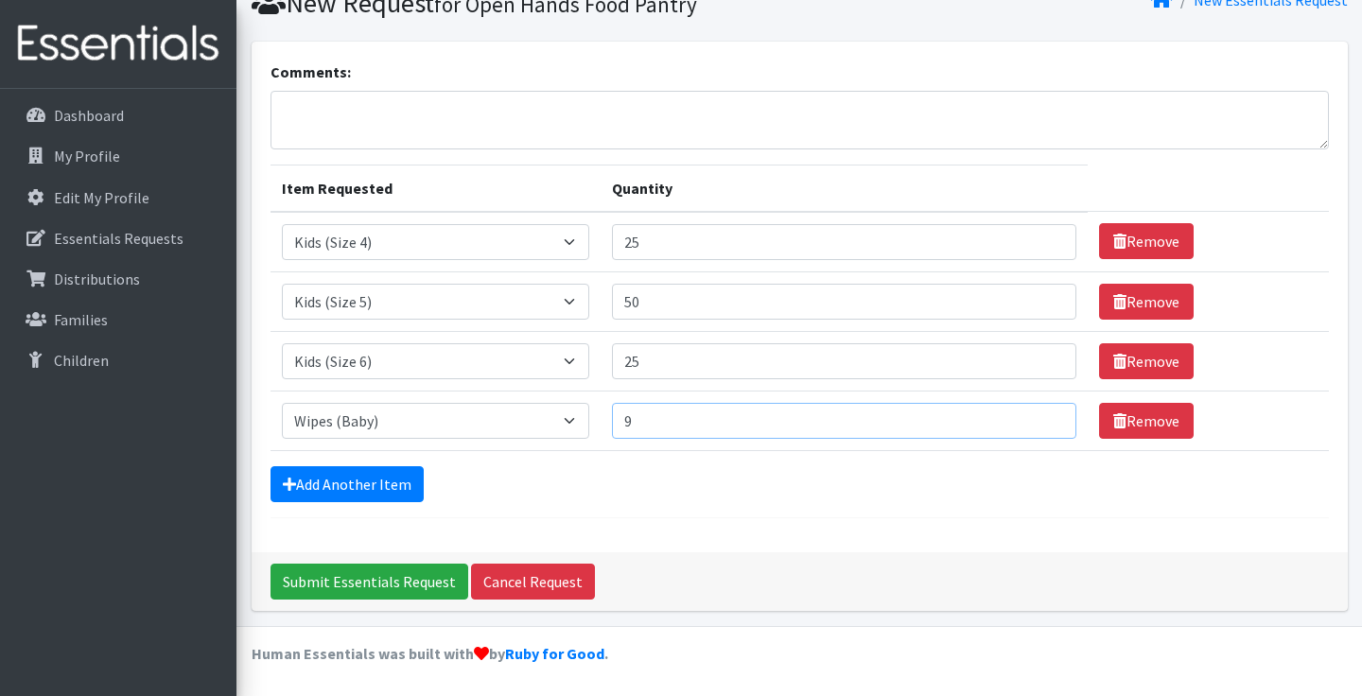
click at [1029, 416] on input "9" at bounding box center [844, 421] width 464 height 36
click at [1029, 416] on input "10" at bounding box center [844, 421] width 464 height 36
click at [1029, 416] on input "11" at bounding box center [844, 421] width 464 height 36
click at [1029, 416] on input "12" at bounding box center [844, 421] width 464 height 36
click at [1029, 416] on input "13" at bounding box center [844, 421] width 464 height 36
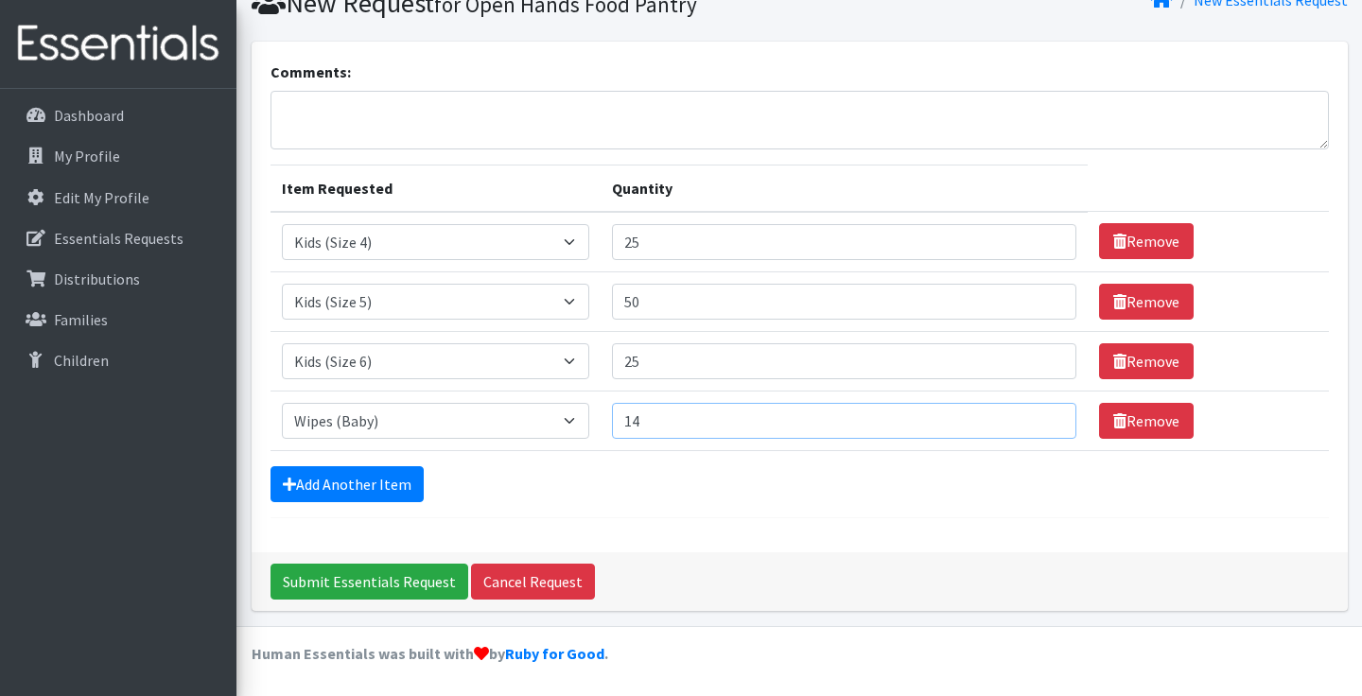
click at [1029, 416] on input "14" at bounding box center [844, 421] width 464 height 36
click at [1029, 416] on input "15" at bounding box center [844, 421] width 464 height 36
click at [1029, 416] on input "16" at bounding box center [844, 421] width 464 height 36
click at [1029, 416] on input "17" at bounding box center [844, 421] width 464 height 36
click at [1029, 416] on input "18" at bounding box center [844, 421] width 464 height 36
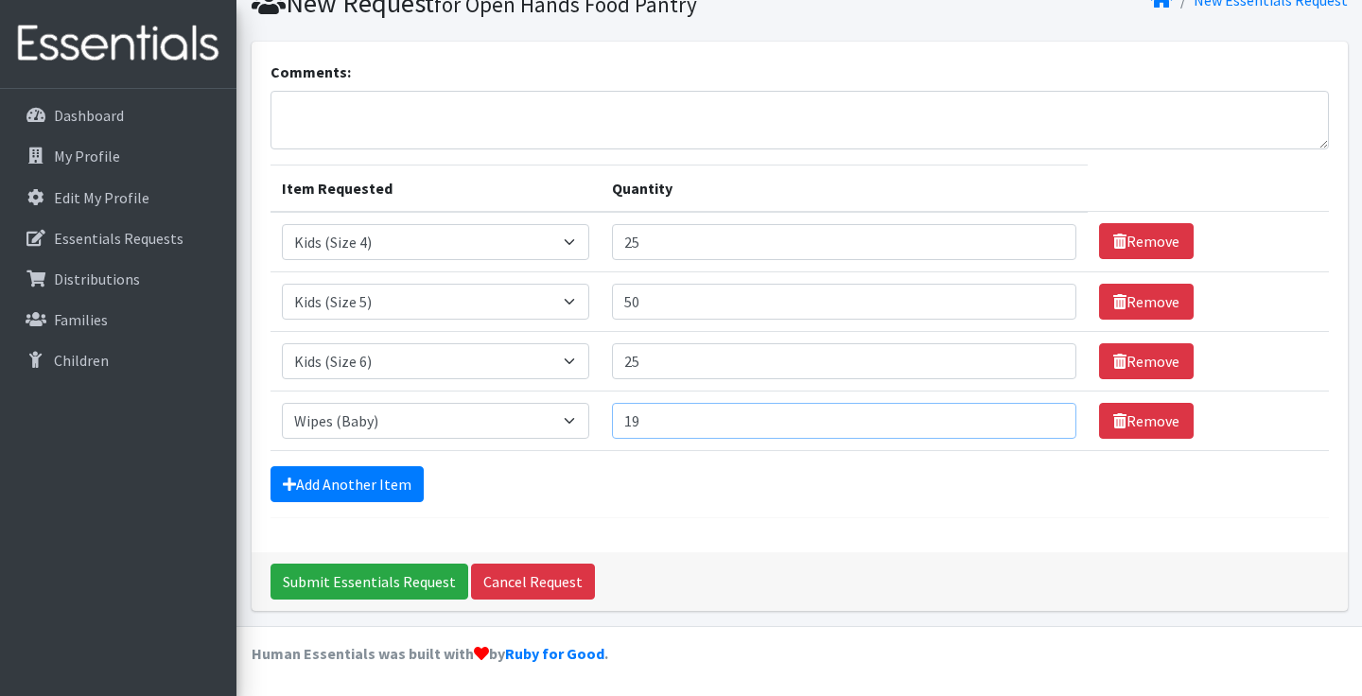
click at [1029, 416] on input "19" at bounding box center [844, 421] width 464 height 36
click at [1029, 416] on input "20" at bounding box center [844, 421] width 464 height 36
click at [1029, 416] on input "21" at bounding box center [844, 421] width 464 height 36
click at [1029, 416] on input "22" at bounding box center [844, 421] width 464 height 36
click at [1029, 416] on input "23" at bounding box center [844, 421] width 464 height 36
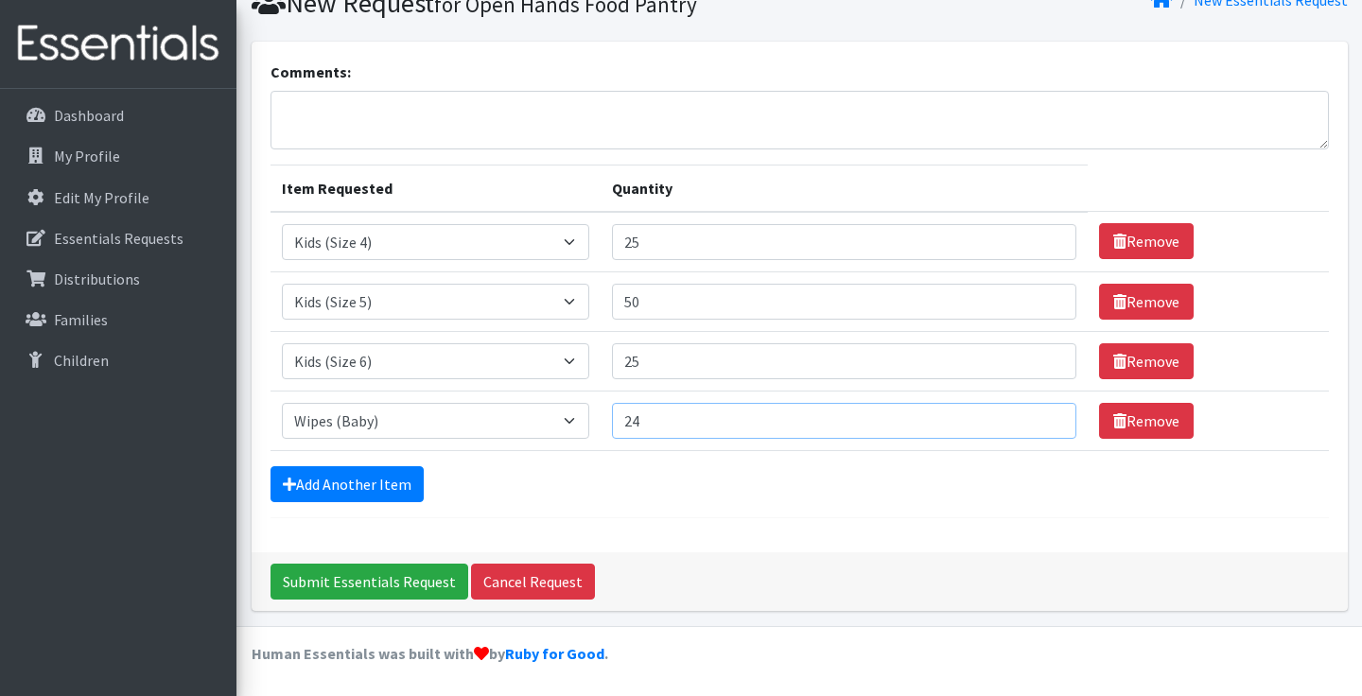
click at [1029, 416] on input "24" at bounding box center [844, 421] width 464 height 36
click at [1029, 416] on input "25" at bounding box center [844, 421] width 464 height 36
click at [1029, 416] on input "26" at bounding box center [844, 421] width 464 height 36
click at [1029, 416] on input "27" at bounding box center [844, 421] width 464 height 36
click at [1029, 419] on input "28" at bounding box center [844, 421] width 464 height 36
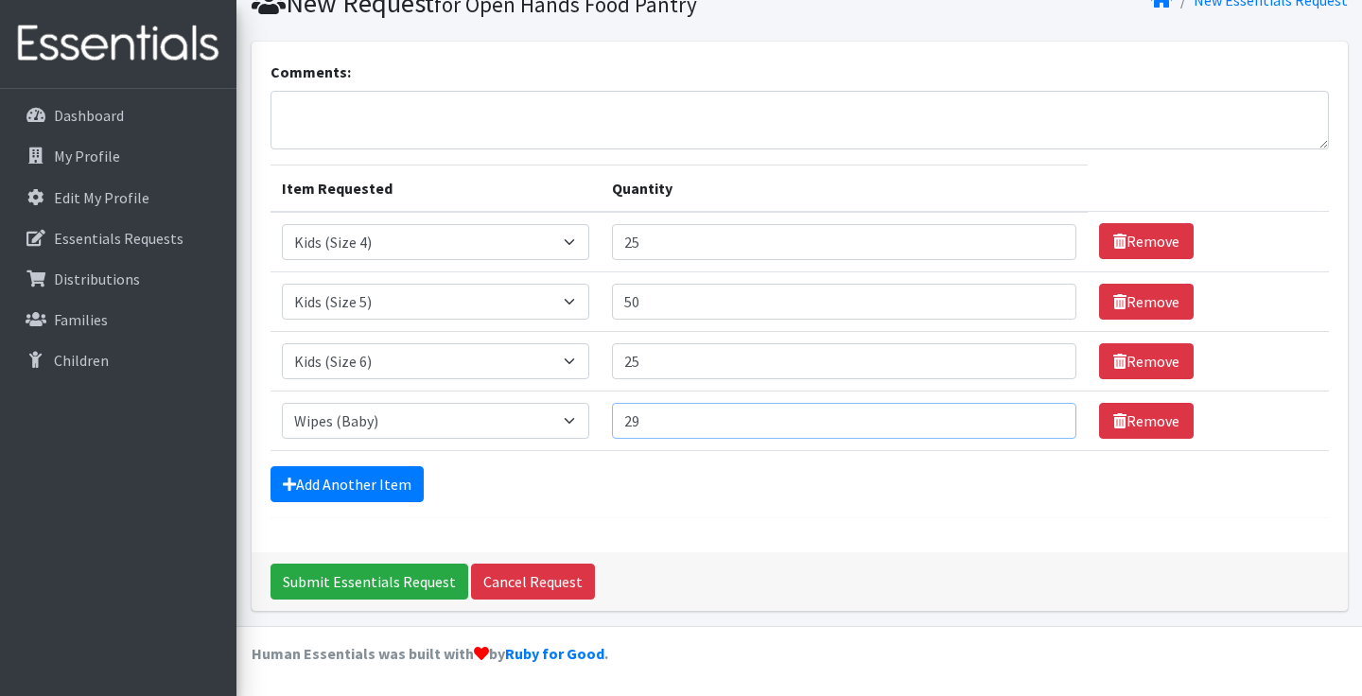
click at [1029, 419] on input "29" at bounding box center [844, 421] width 464 height 36
click at [1029, 419] on input "30" at bounding box center [844, 421] width 464 height 36
click at [1029, 419] on input "32" at bounding box center [844, 421] width 464 height 36
click at [1029, 418] on input "33" at bounding box center [844, 421] width 464 height 36
click at [1029, 418] on input "34" at bounding box center [844, 421] width 464 height 36
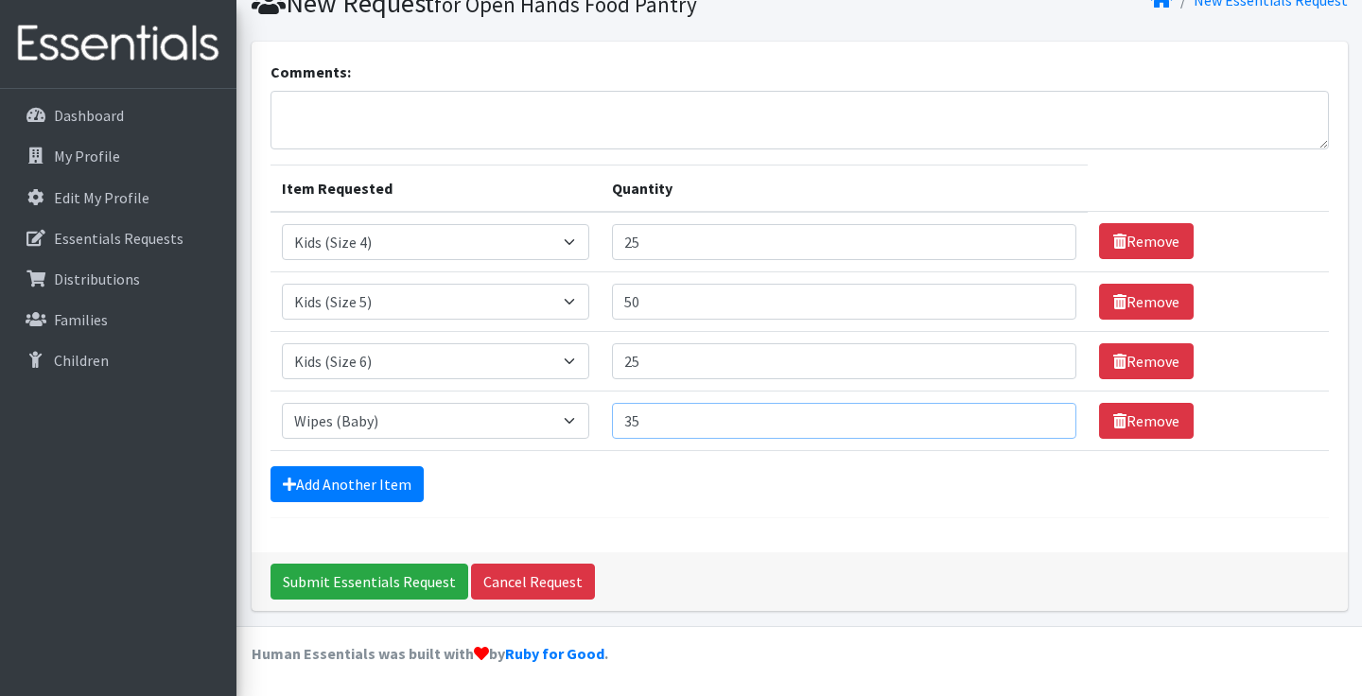
click at [1029, 418] on input "35" at bounding box center [844, 421] width 464 height 36
click at [1029, 418] on input "36" at bounding box center [844, 421] width 464 height 36
click at [1029, 418] on input "37" at bounding box center [844, 421] width 464 height 36
click at [1029, 418] on input "38" at bounding box center [844, 421] width 464 height 36
click at [1029, 418] on input "39" at bounding box center [844, 421] width 464 height 36
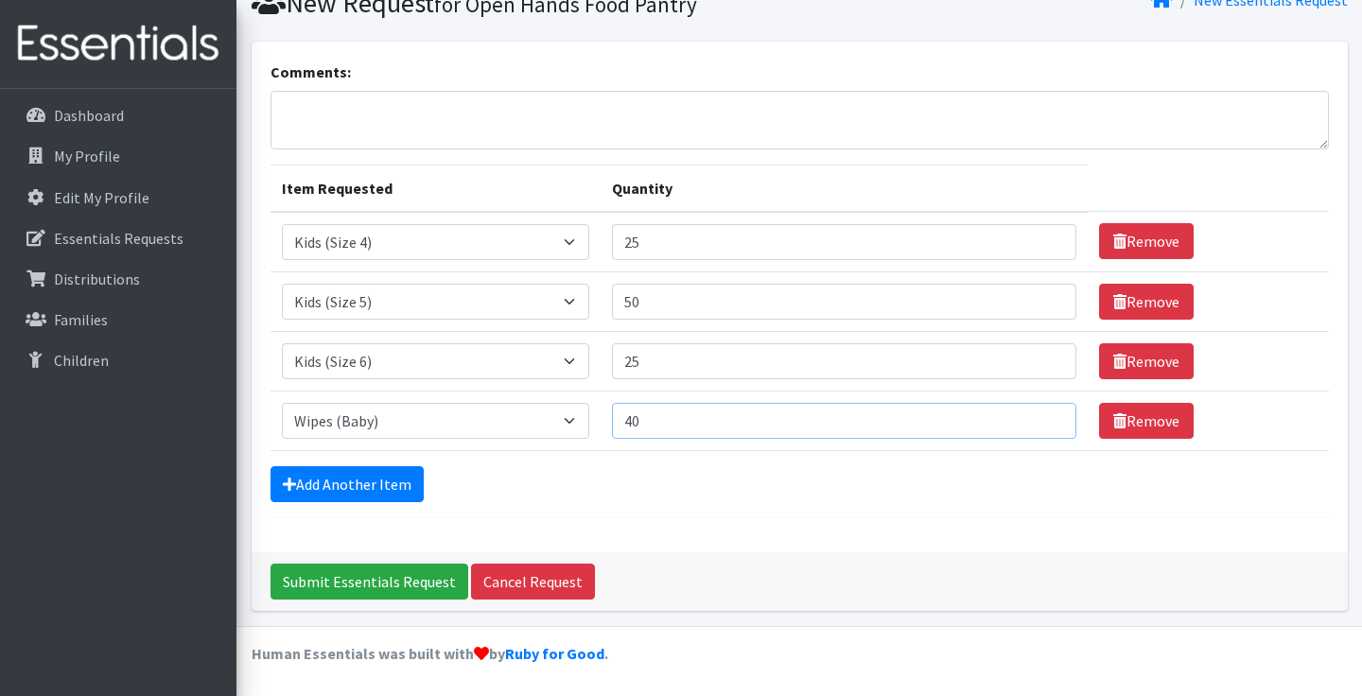
click at [1029, 418] on input "40" at bounding box center [844, 421] width 464 height 36
click at [1029, 418] on input "41" at bounding box center [844, 421] width 464 height 36
click at [1029, 418] on input "42" at bounding box center [844, 421] width 464 height 36
click at [1029, 418] on input "43" at bounding box center [844, 421] width 464 height 36
click at [1029, 418] on input "44" at bounding box center [844, 421] width 464 height 36
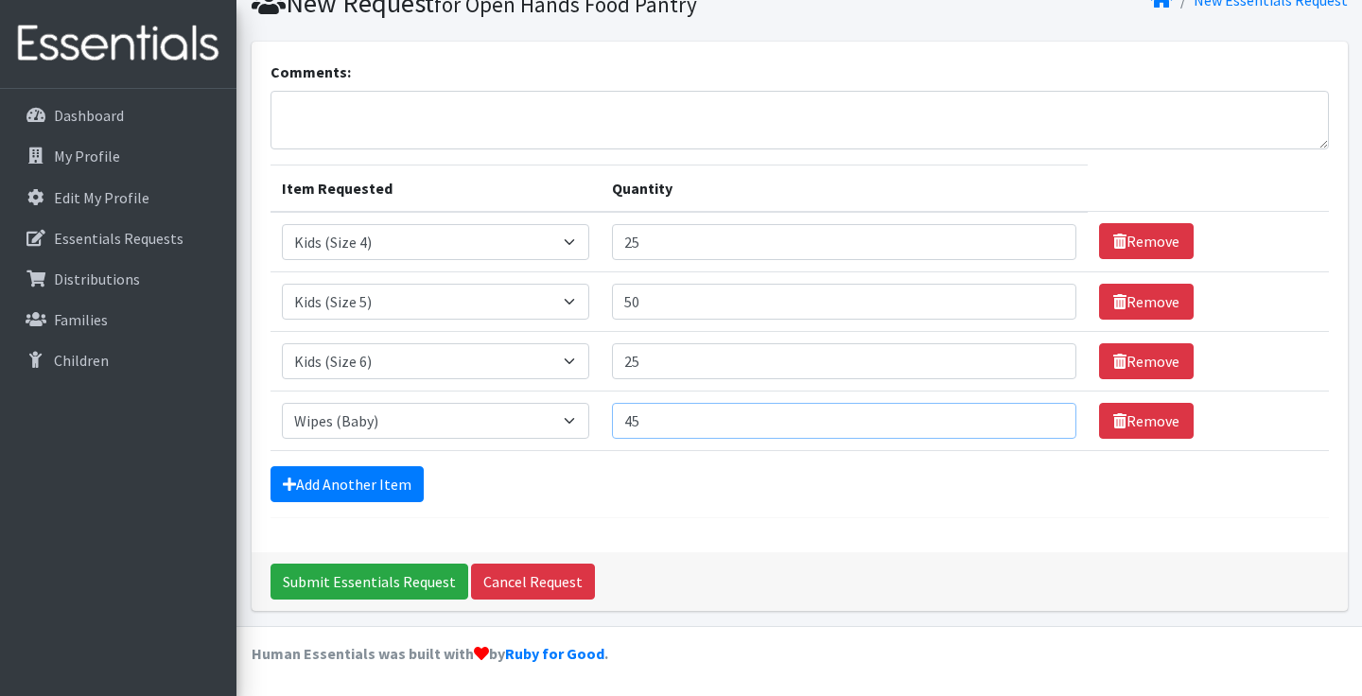
click at [1029, 418] on input "45" at bounding box center [844, 421] width 464 height 36
click at [1029, 418] on input "46" at bounding box center [844, 421] width 464 height 36
click at [1029, 418] on input "47" at bounding box center [844, 421] width 464 height 36
click at [1029, 418] on input "48" at bounding box center [844, 421] width 464 height 36
click at [1029, 418] on input "49" at bounding box center [844, 421] width 464 height 36
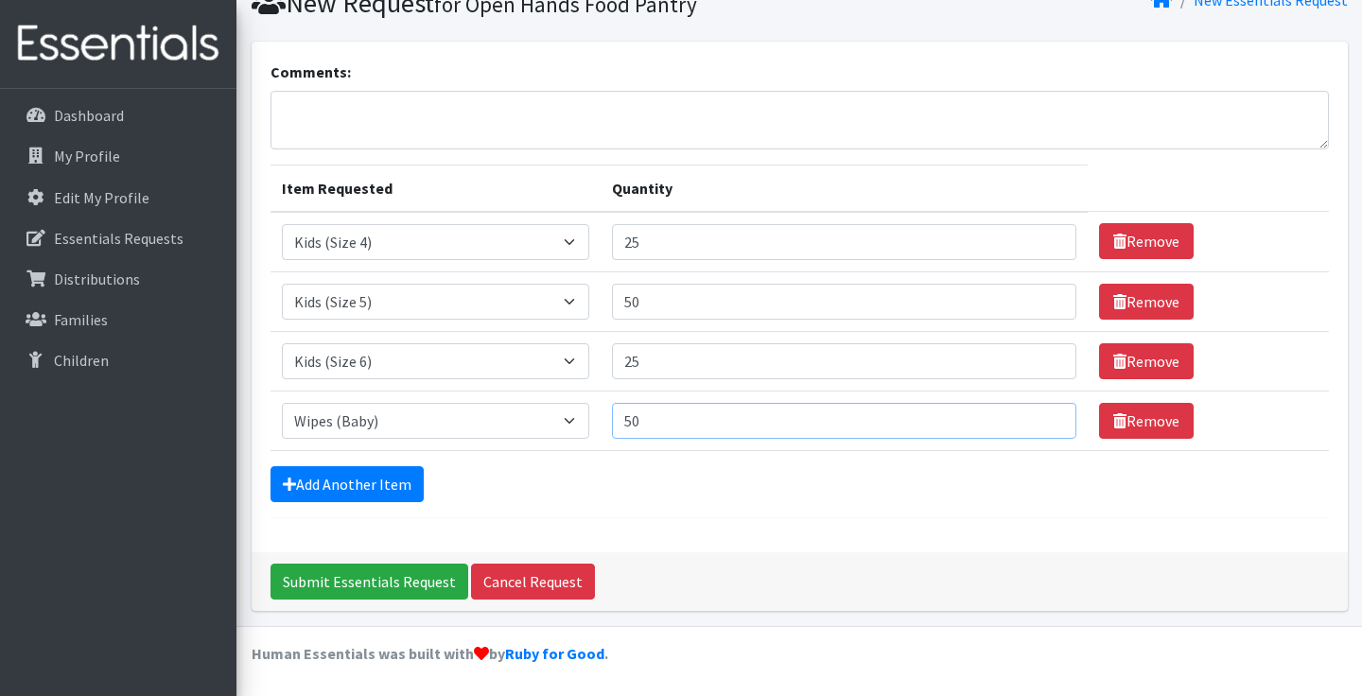
click at [1029, 418] on input "50" at bounding box center [844, 421] width 464 height 36
click at [1029, 418] on input "51" at bounding box center [844, 421] width 464 height 36
click at [1029, 418] on input "52" at bounding box center [844, 421] width 464 height 36
click at [1029, 418] on input "53" at bounding box center [844, 421] width 464 height 36
click at [1029, 418] on input "54" at bounding box center [844, 421] width 464 height 36
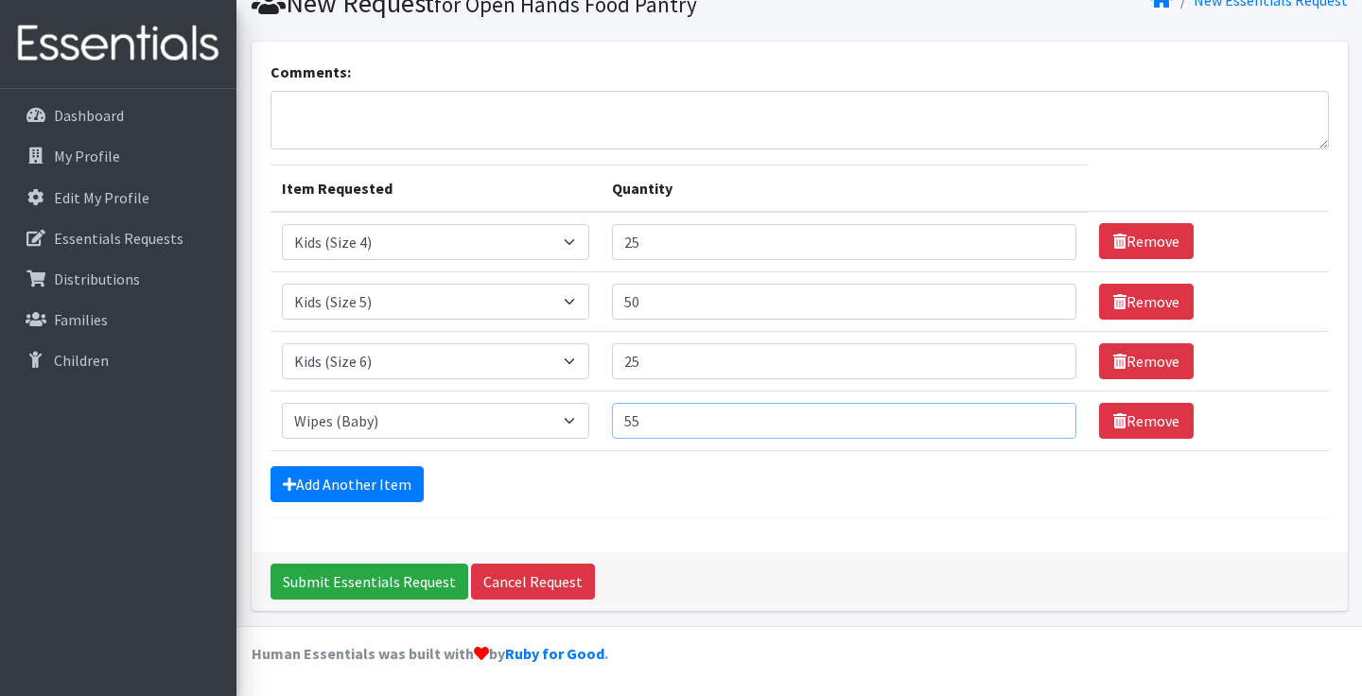
click at [1029, 418] on input "55" at bounding box center [844, 421] width 464 height 36
click at [1029, 418] on input "56" at bounding box center [844, 421] width 464 height 36
click at [1029, 418] on input "57" at bounding box center [844, 421] width 464 height 36
click at [1029, 418] on input "58" at bounding box center [844, 421] width 464 height 36
click at [1029, 418] on input "59" at bounding box center [844, 421] width 464 height 36
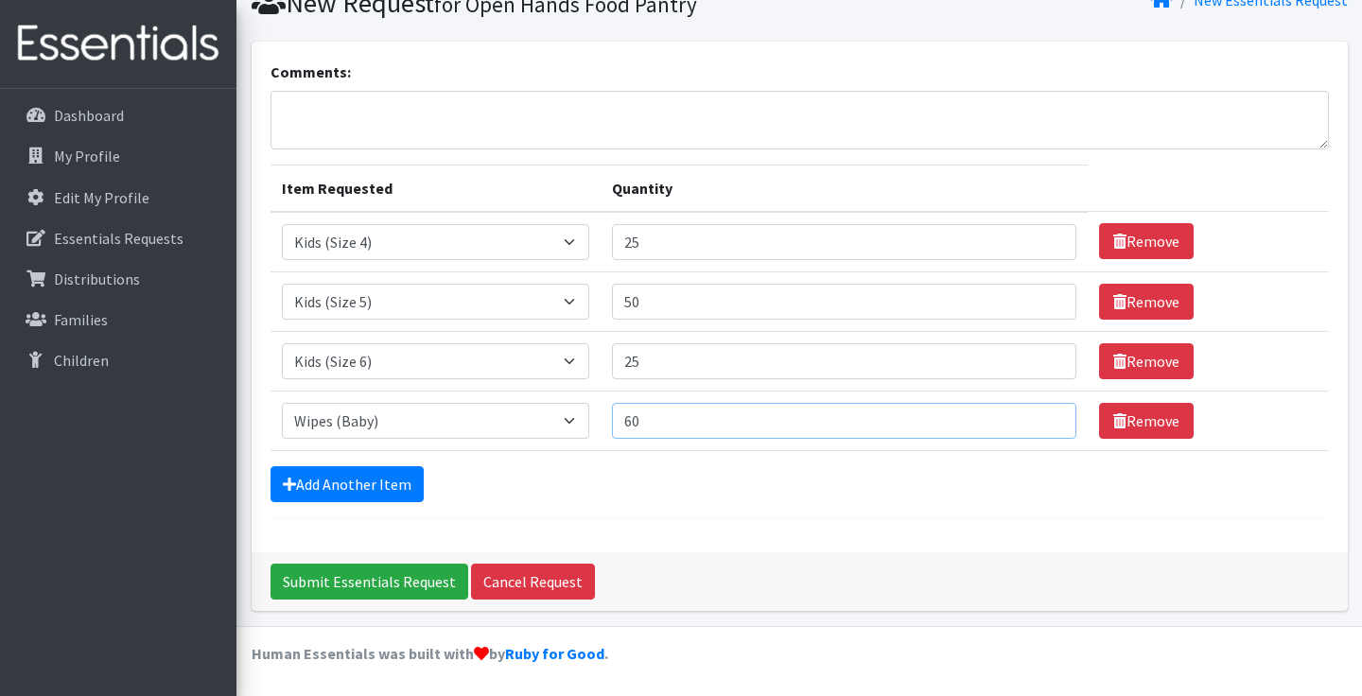
click at [1029, 418] on input "60" at bounding box center [844, 421] width 464 height 36
click at [1029, 418] on input "61" at bounding box center [844, 421] width 464 height 36
click at [1029, 418] on input "62" at bounding box center [844, 421] width 464 height 36
click at [1029, 418] on input "63" at bounding box center [844, 421] width 464 height 36
click at [1029, 418] on input "64" at bounding box center [844, 421] width 464 height 36
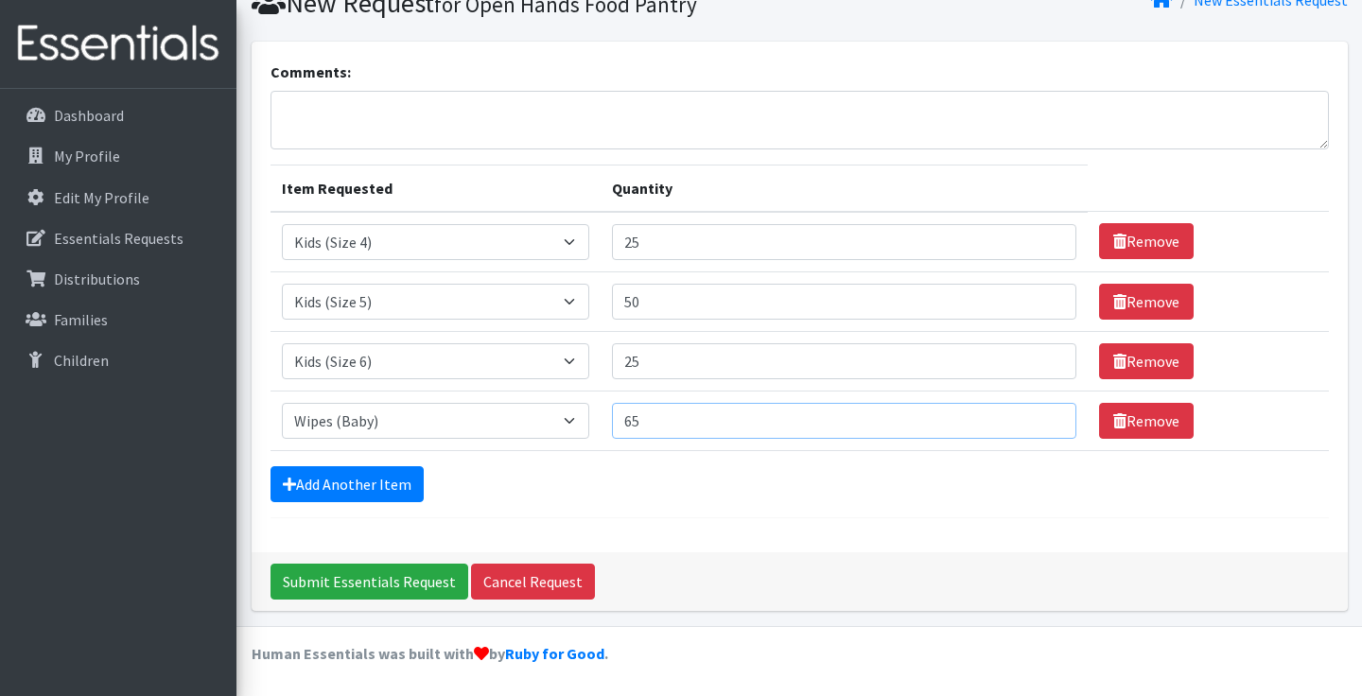
click at [1029, 418] on input "65" at bounding box center [844, 421] width 464 height 36
click at [1029, 418] on input "66" at bounding box center [844, 421] width 464 height 36
click at [1029, 418] on input "67" at bounding box center [844, 421] width 464 height 36
click at [1029, 418] on input "68" at bounding box center [844, 421] width 464 height 36
click at [1029, 418] on input "69" at bounding box center [844, 421] width 464 height 36
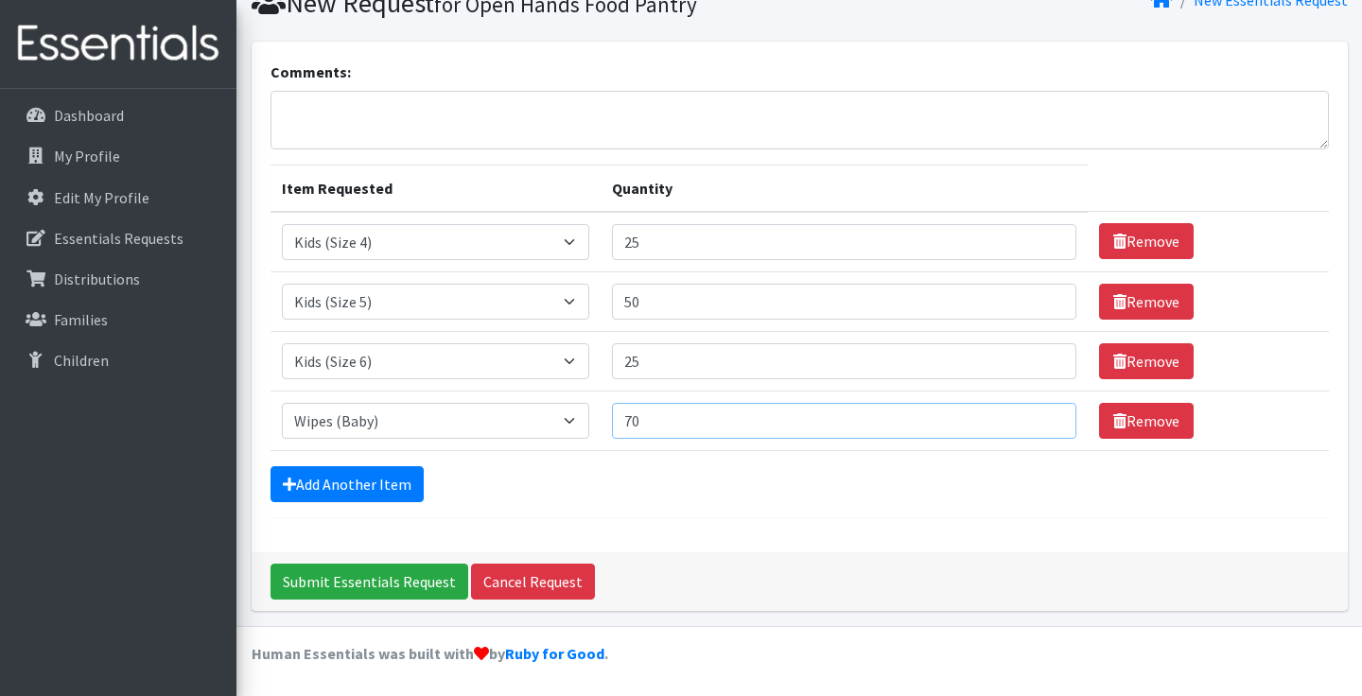
click at [1029, 418] on input "70" at bounding box center [844, 421] width 464 height 36
click at [1029, 418] on input "71" at bounding box center [844, 421] width 464 height 36
click at [1029, 418] on input "72" at bounding box center [844, 421] width 464 height 36
click at [1029, 418] on input "73" at bounding box center [844, 421] width 464 height 36
click at [1029, 418] on input "74" at bounding box center [844, 421] width 464 height 36
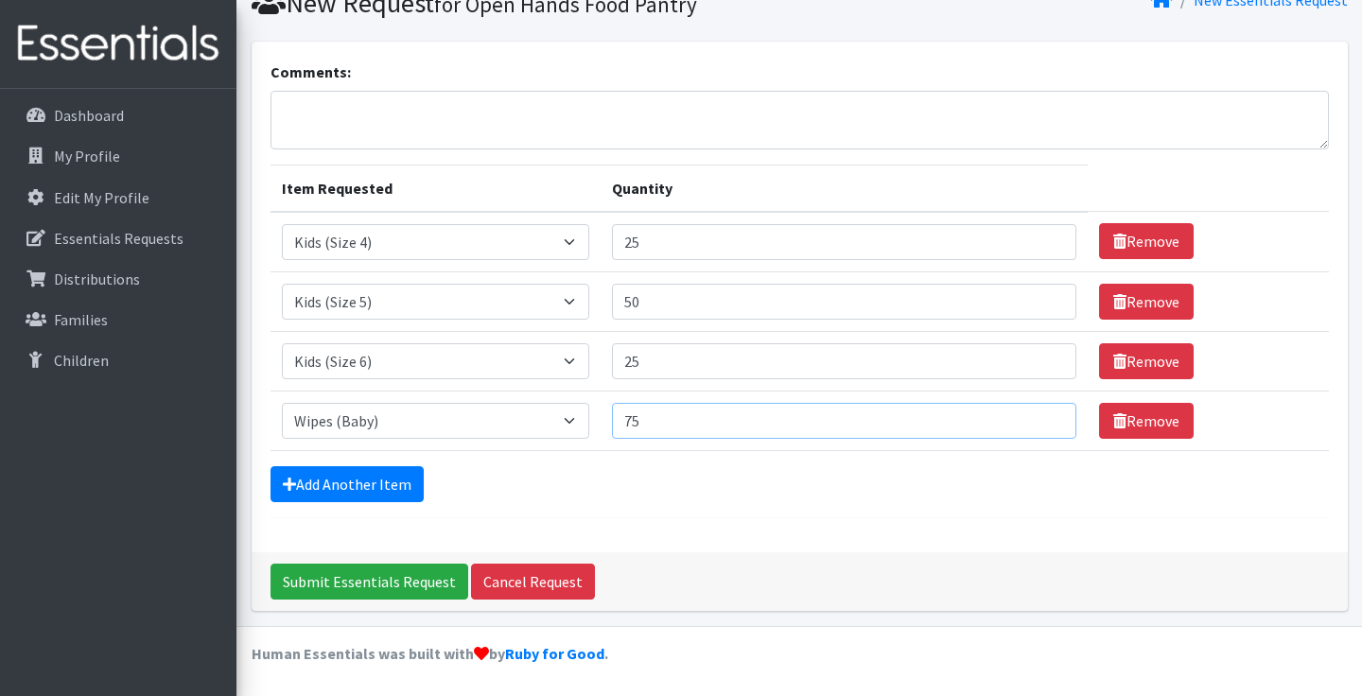
click at [1029, 418] on input "75" at bounding box center [844, 421] width 464 height 36
click at [1029, 418] on input "76" at bounding box center [844, 421] width 464 height 36
click at [1029, 418] on input "77" at bounding box center [844, 421] width 464 height 36
click at [1029, 418] on input "78" at bounding box center [844, 421] width 464 height 36
click at [1029, 418] on input "79" at bounding box center [844, 421] width 464 height 36
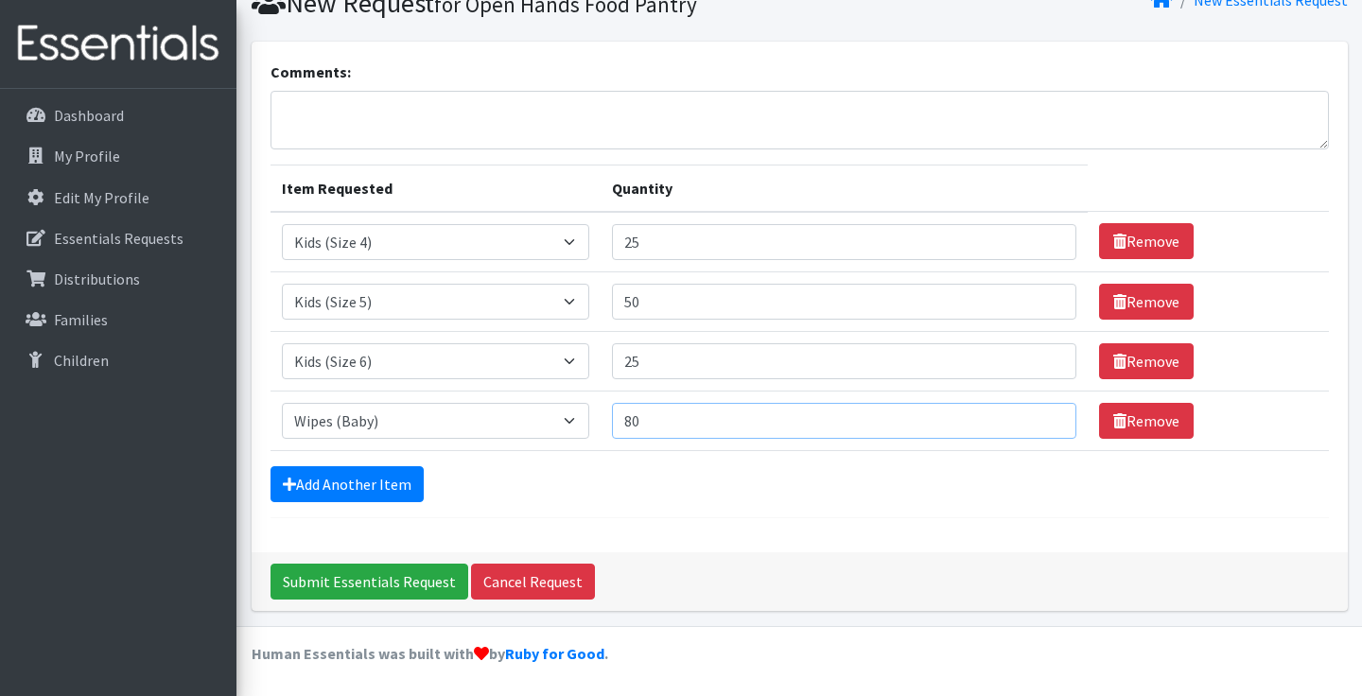
click at [1029, 418] on input "80" at bounding box center [844, 421] width 464 height 36
click at [1029, 418] on input "81" at bounding box center [844, 421] width 464 height 36
click at [1029, 418] on input "82" at bounding box center [844, 421] width 464 height 36
click at [1029, 418] on input "83" at bounding box center [844, 421] width 464 height 36
click at [1029, 418] on input "84" at bounding box center [844, 421] width 464 height 36
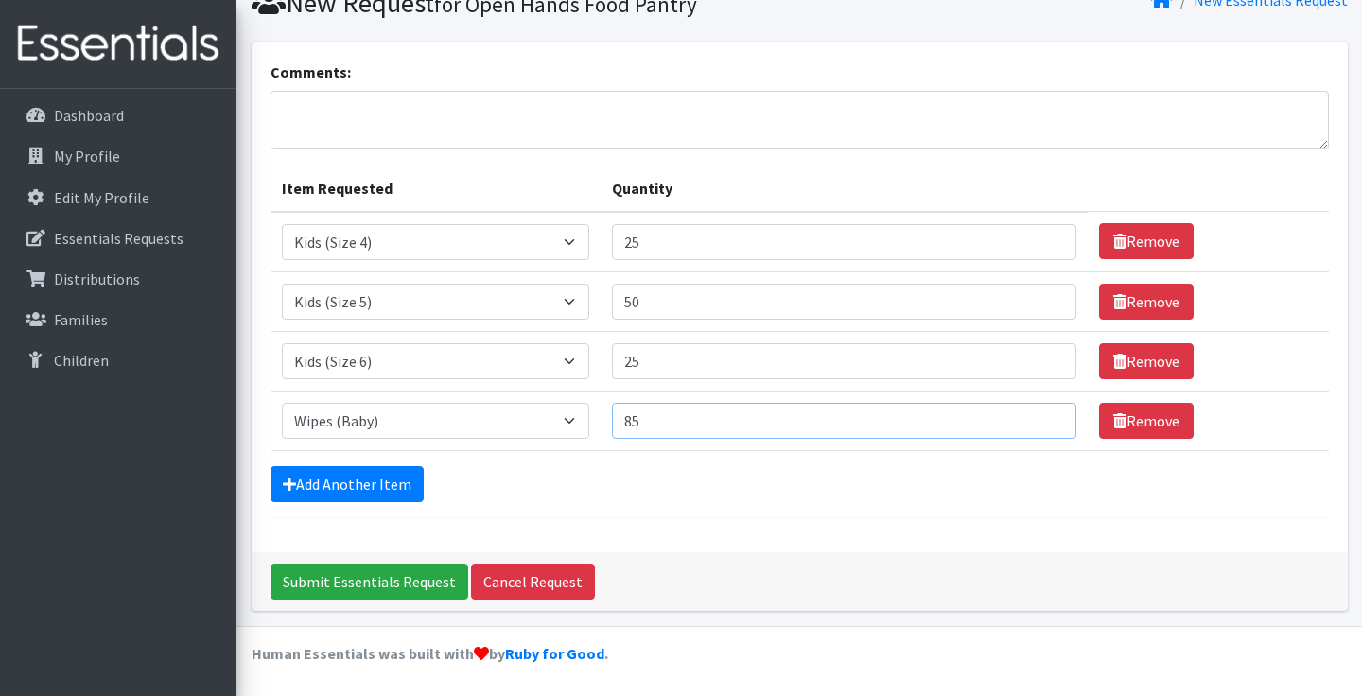
click at [1029, 418] on input "85" at bounding box center [844, 421] width 464 height 36
click at [1029, 418] on input "86" at bounding box center [844, 421] width 464 height 36
click at [1029, 418] on input "87" at bounding box center [844, 421] width 464 height 36
click at [1029, 418] on input "88" at bounding box center [844, 421] width 464 height 36
click at [1029, 418] on input "89" at bounding box center [844, 421] width 464 height 36
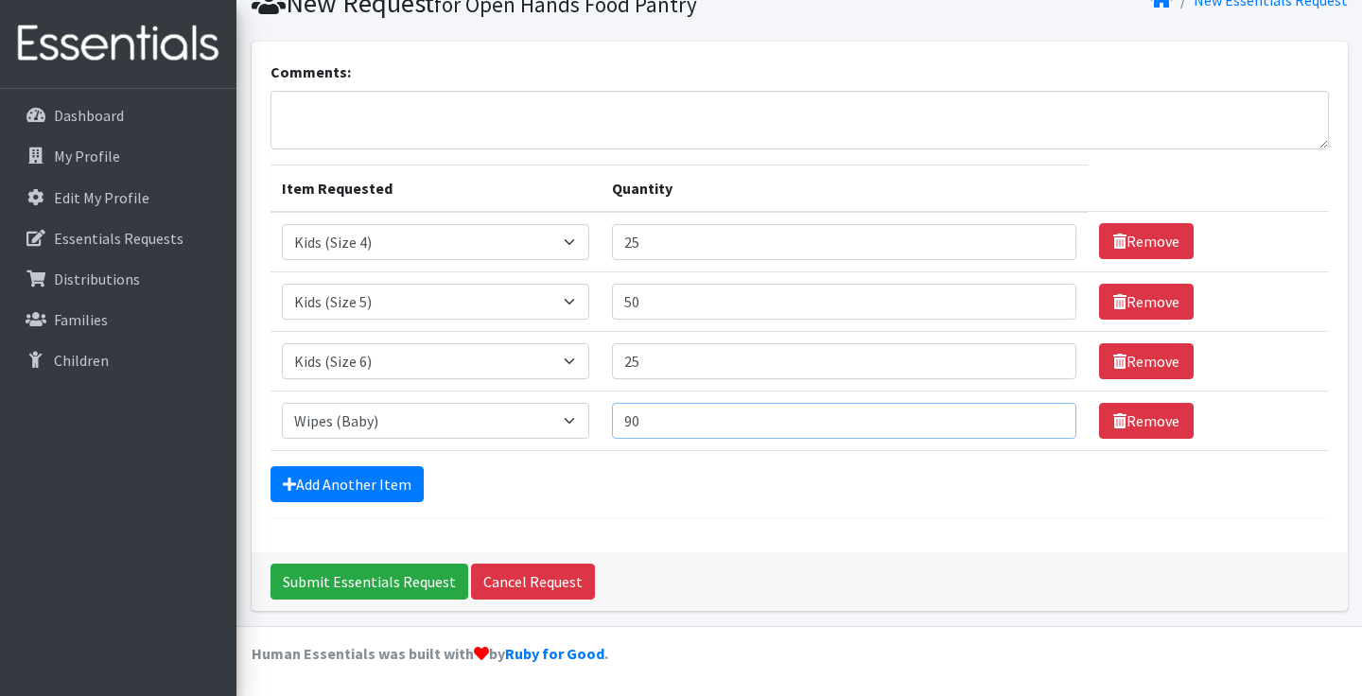
click at [1029, 418] on input "90" at bounding box center [844, 421] width 464 height 36
click at [1029, 418] on input "91" at bounding box center [844, 421] width 464 height 36
click at [1029, 418] on input "92" at bounding box center [844, 421] width 464 height 36
click at [1029, 418] on input "93" at bounding box center [844, 421] width 464 height 36
click at [1029, 418] on input "94" at bounding box center [844, 421] width 464 height 36
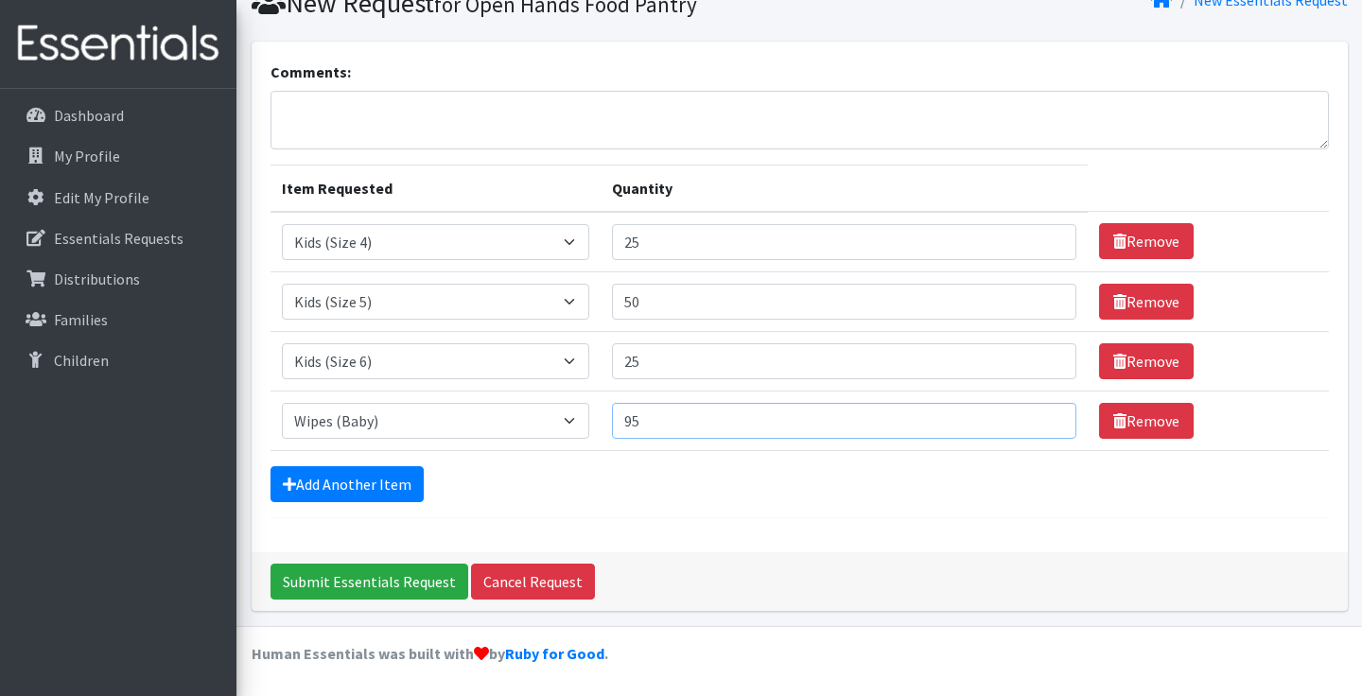
click at [1029, 418] on input "95" at bounding box center [844, 421] width 464 height 36
click at [1029, 418] on input "96" at bounding box center [844, 421] width 464 height 36
click at [1029, 418] on input "97" at bounding box center [844, 421] width 464 height 36
click at [1029, 418] on input "98" at bounding box center [844, 421] width 464 height 36
click at [1029, 418] on input "99" at bounding box center [844, 421] width 464 height 36
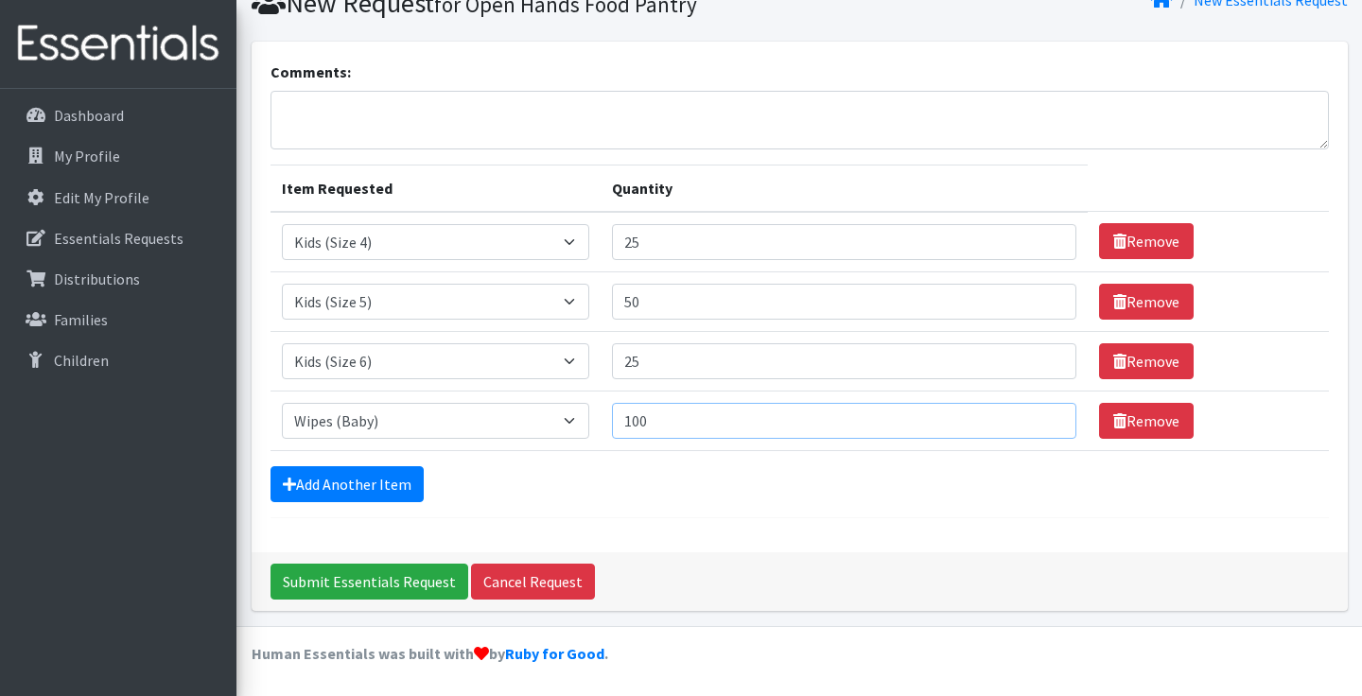
type input "100"
click at [1029, 418] on input "100" at bounding box center [844, 421] width 464 height 36
click at [411, 582] on input "Submit Essentials Request" at bounding box center [369, 582] width 198 height 36
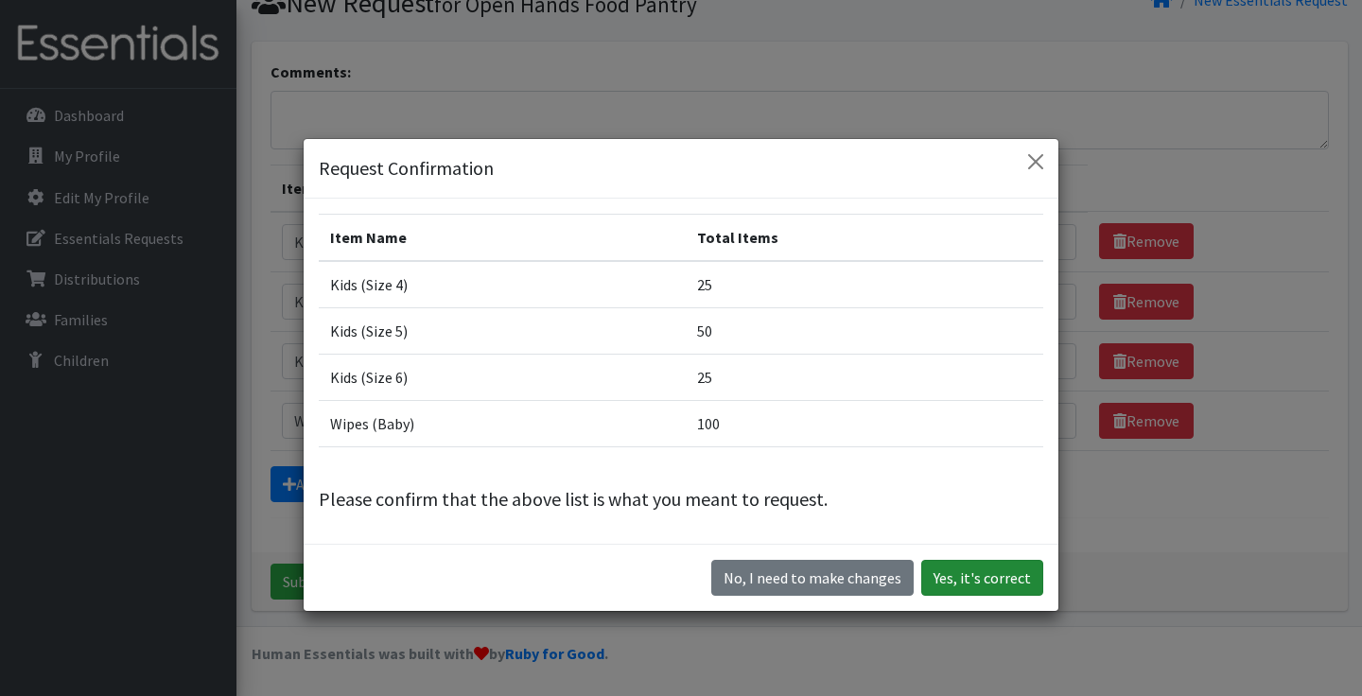
click at [967, 579] on button "Yes, it's correct" at bounding box center [982, 578] width 122 height 36
